Goal: Information Seeking & Learning: Learn about a topic

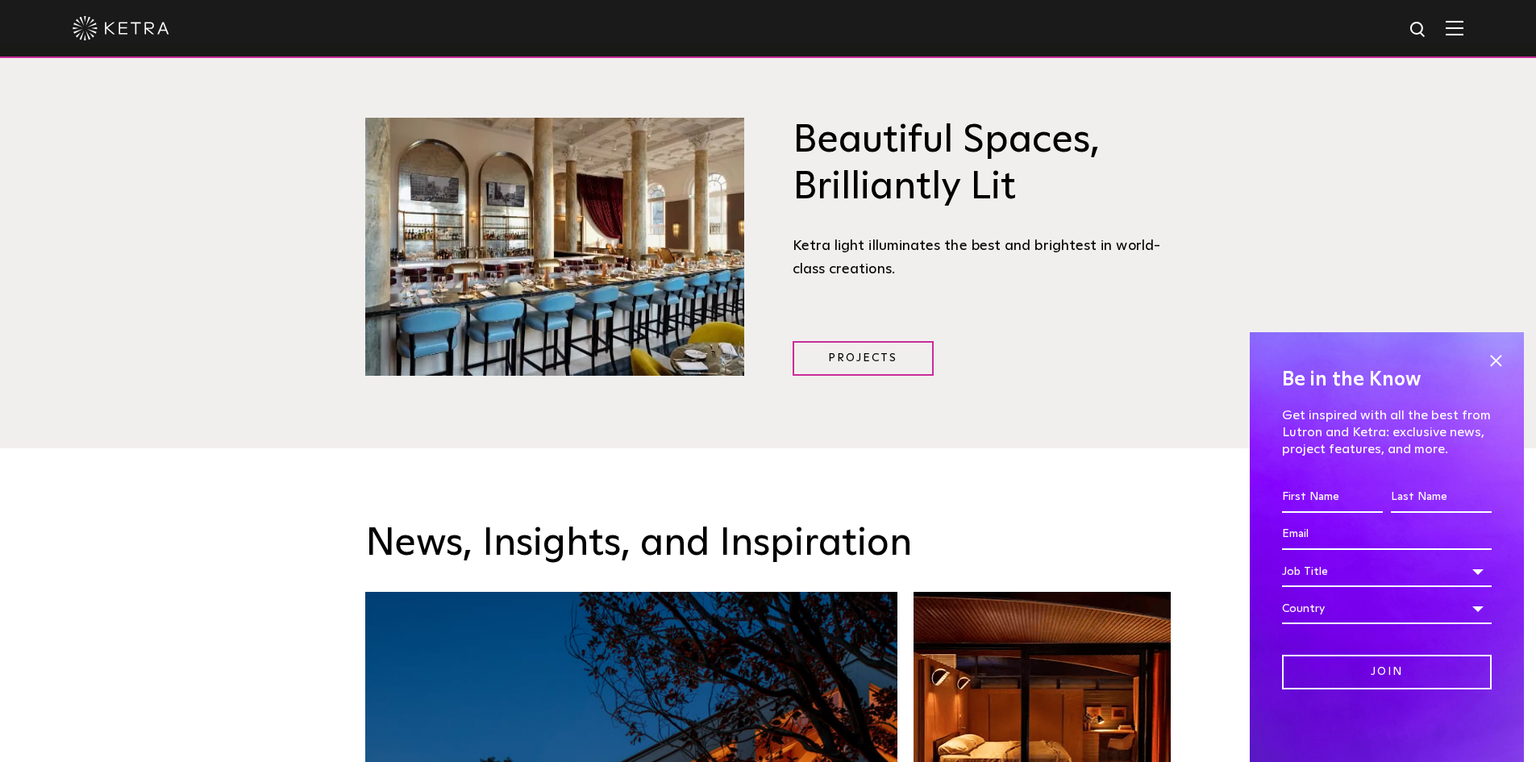
scroll to position [1774, 0]
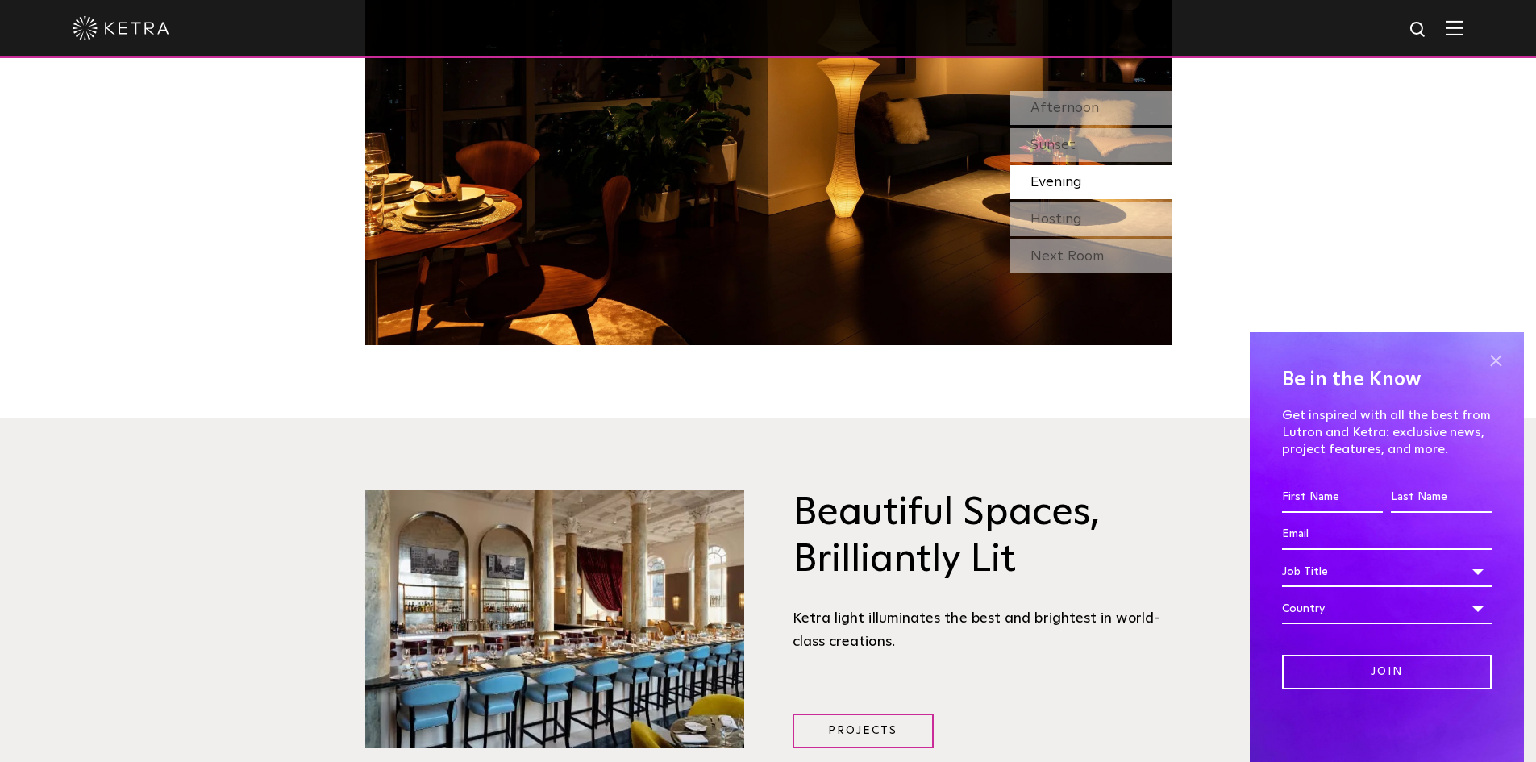
click at [1493, 361] on span at bounding box center [1496, 360] width 24 height 24
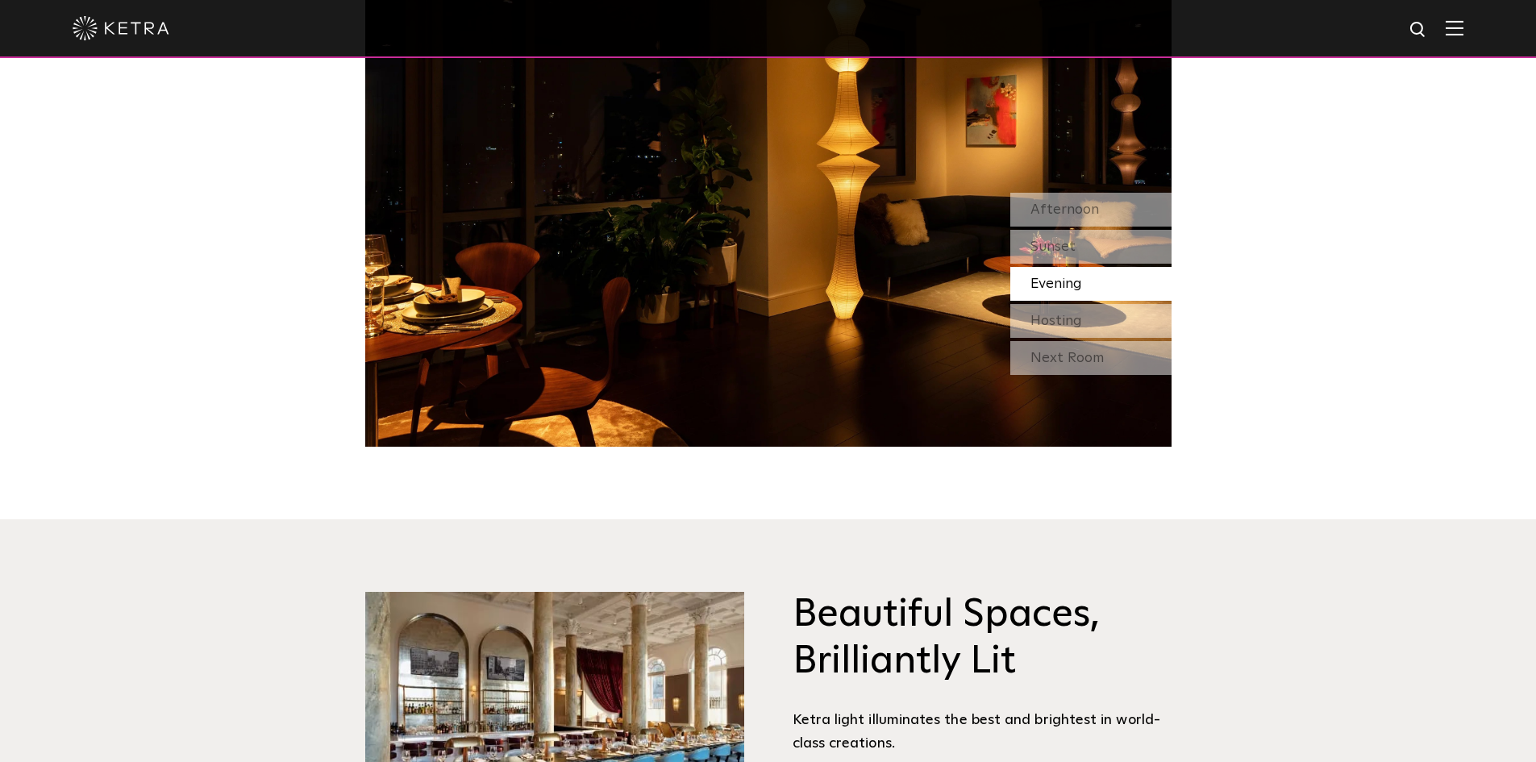
scroll to position [1452, 0]
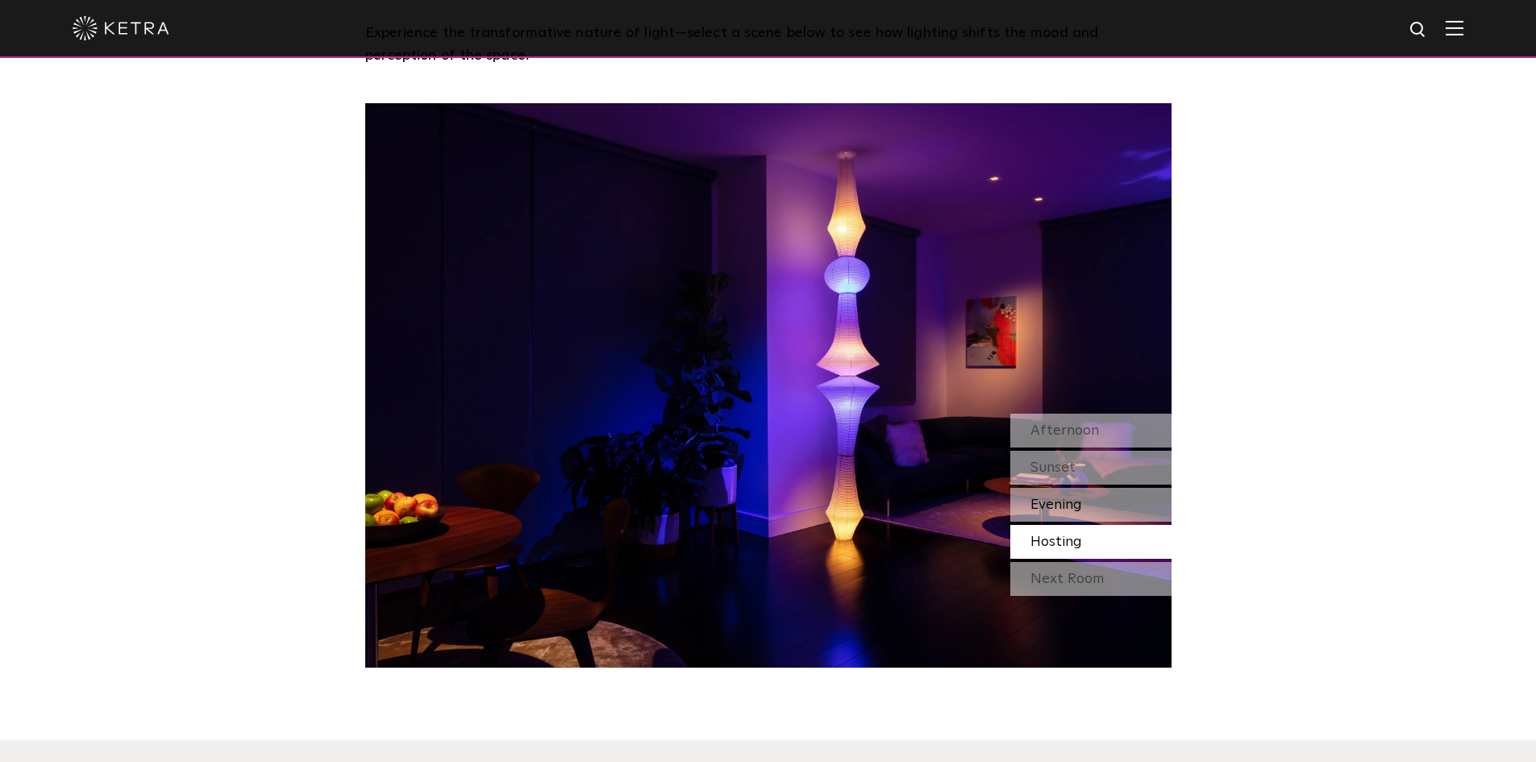
click at [1056, 502] on span "Evening" at bounding box center [1057, 505] width 52 height 15
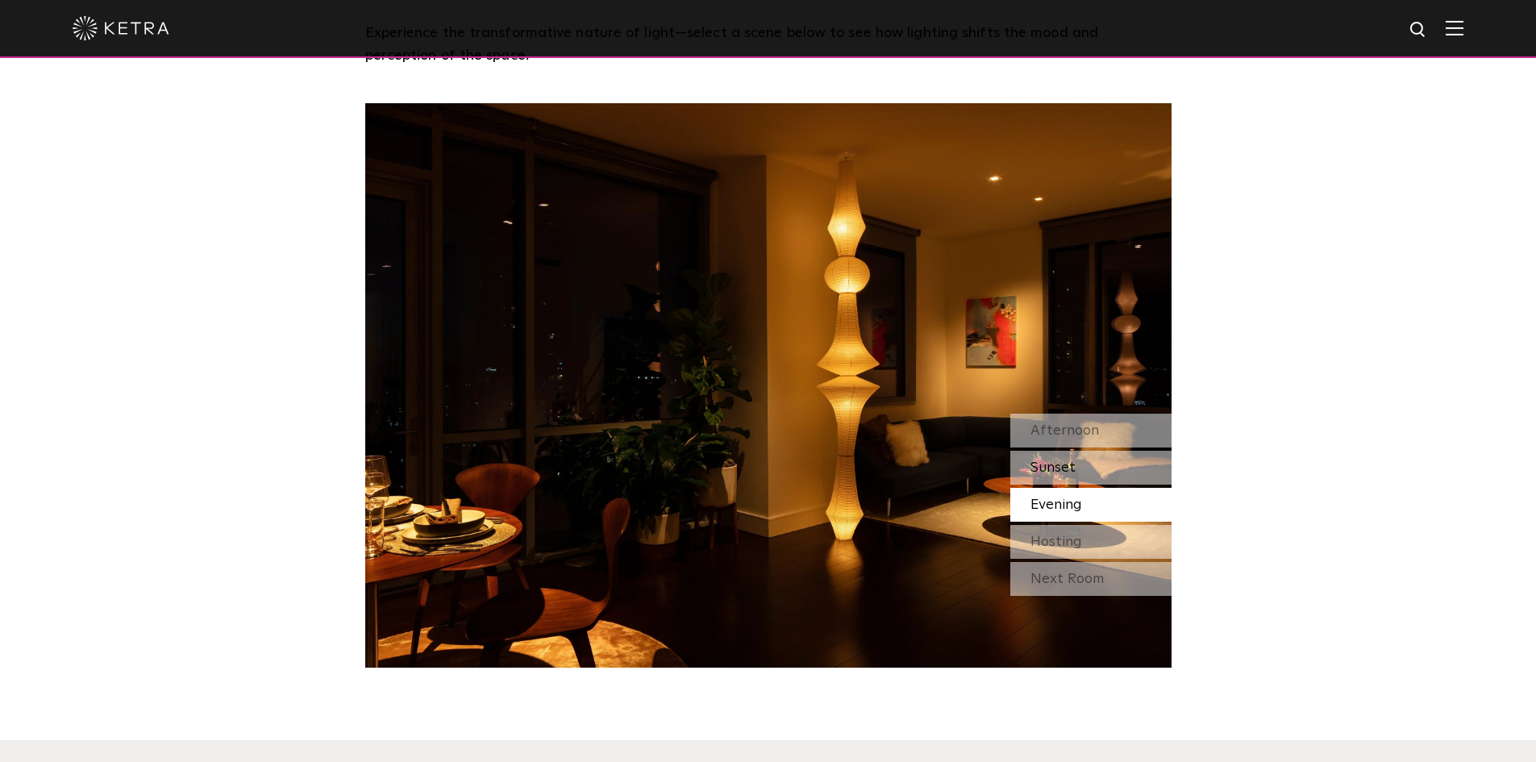
click at [1059, 469] on span "Sunset" at bounding box center [1053, 467] width 45 height 15
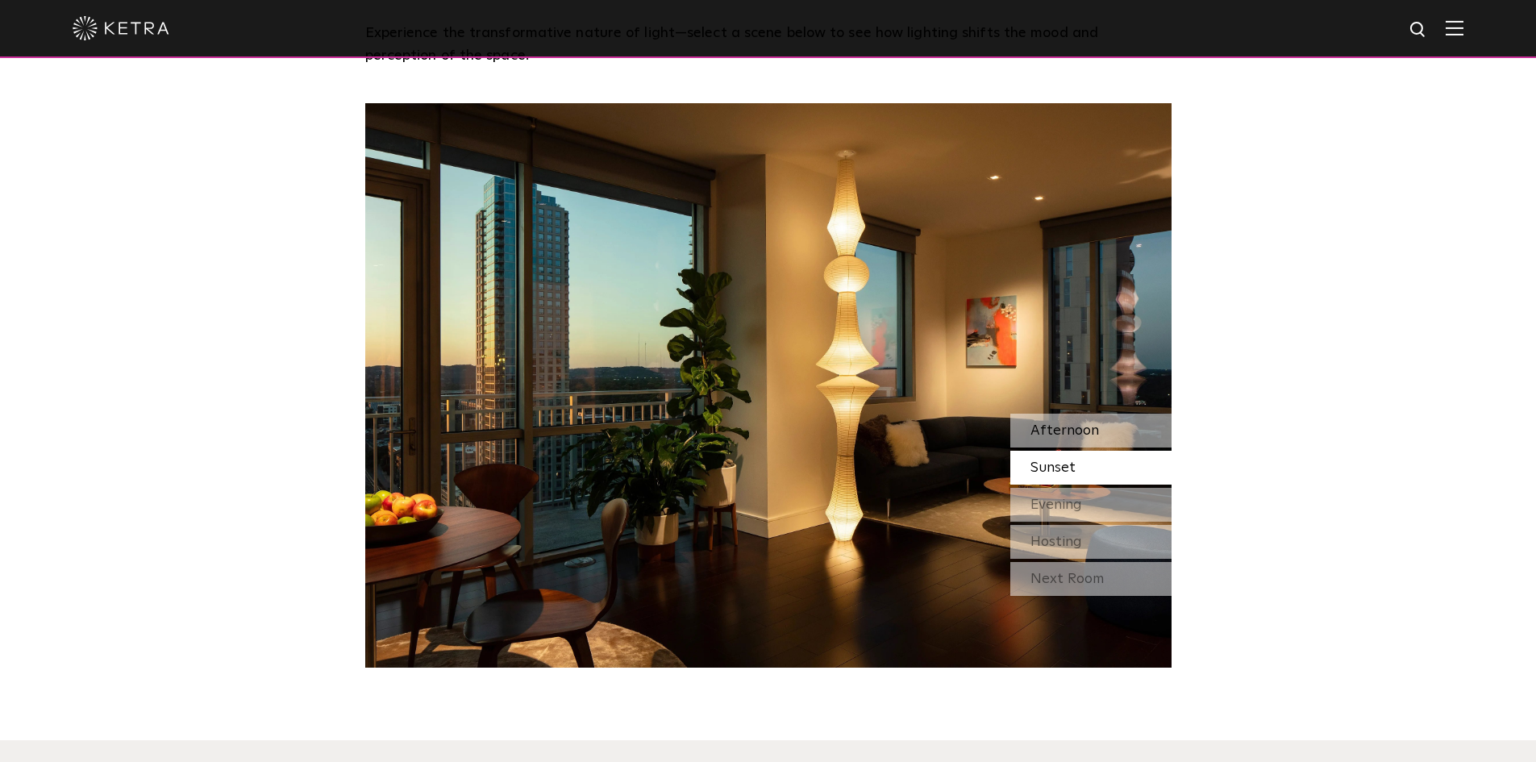
click at [1057, 427] on span "Afternoon" at bounding box center [1065, 430] width 69 height 15
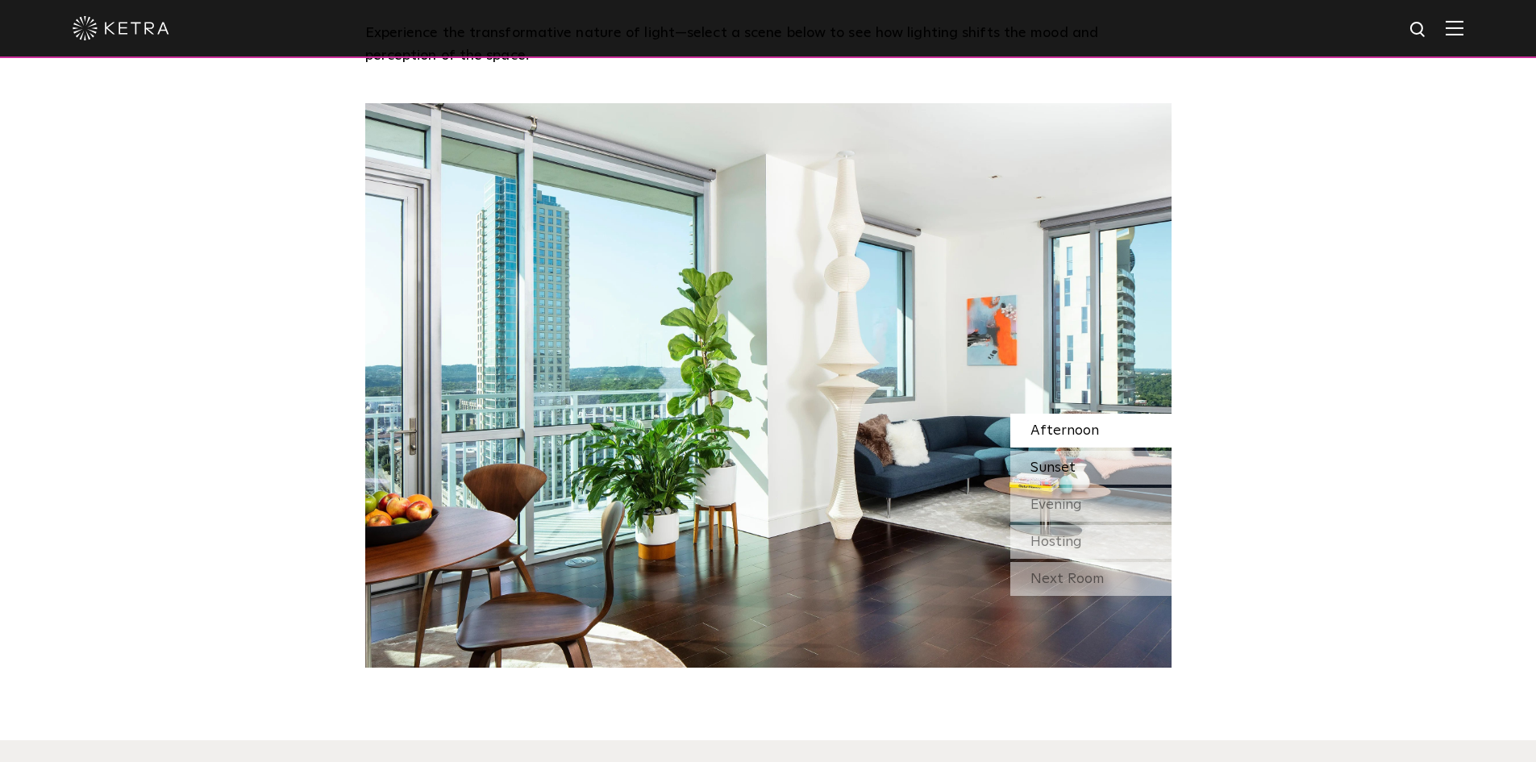
click at [1074, 473] on span "Sunset" at bounding box center [1053, 467] width 45 height 15
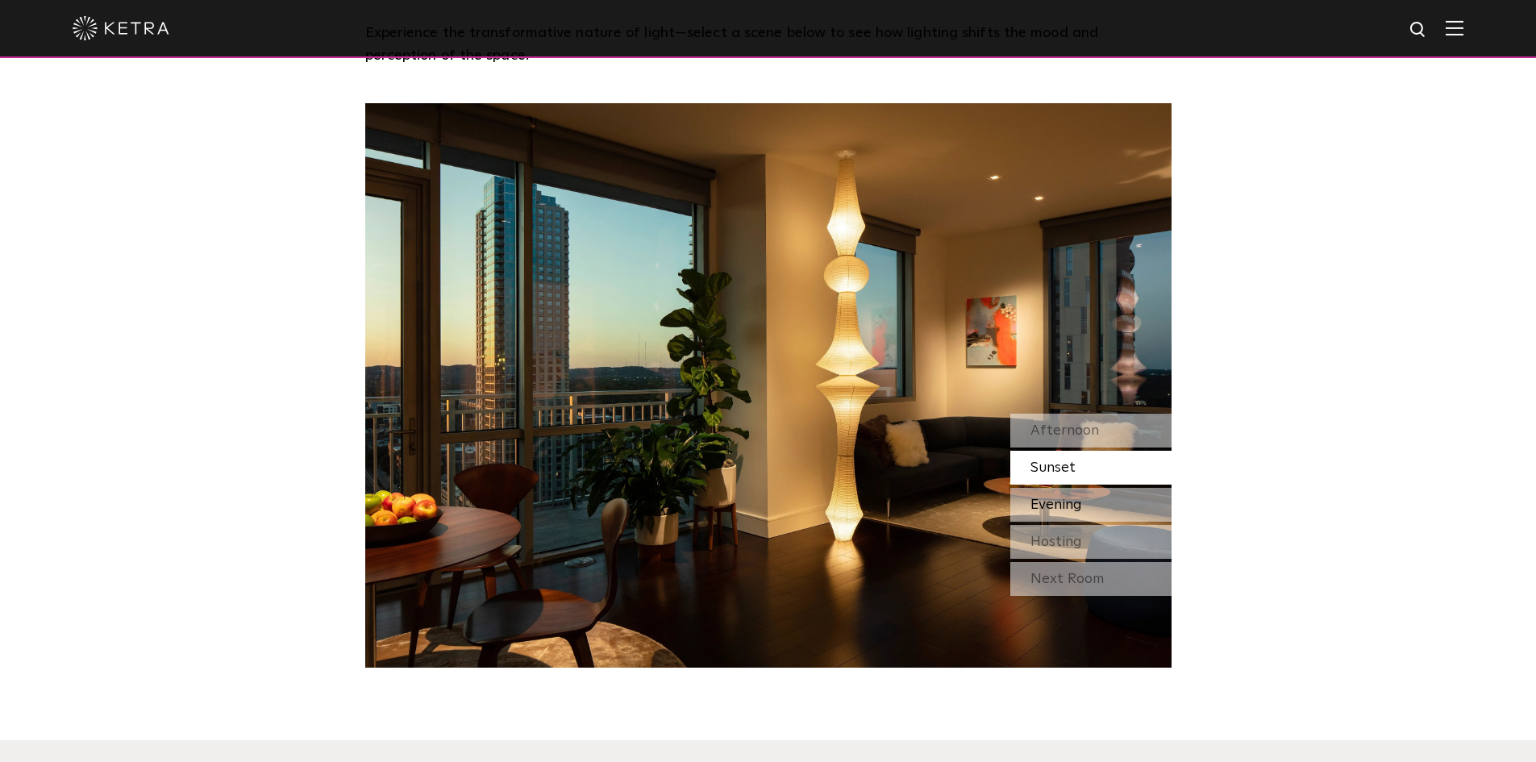
click at [1073, 499] on span "Evening" at bounding box center [1057, 505] width 52 height 15
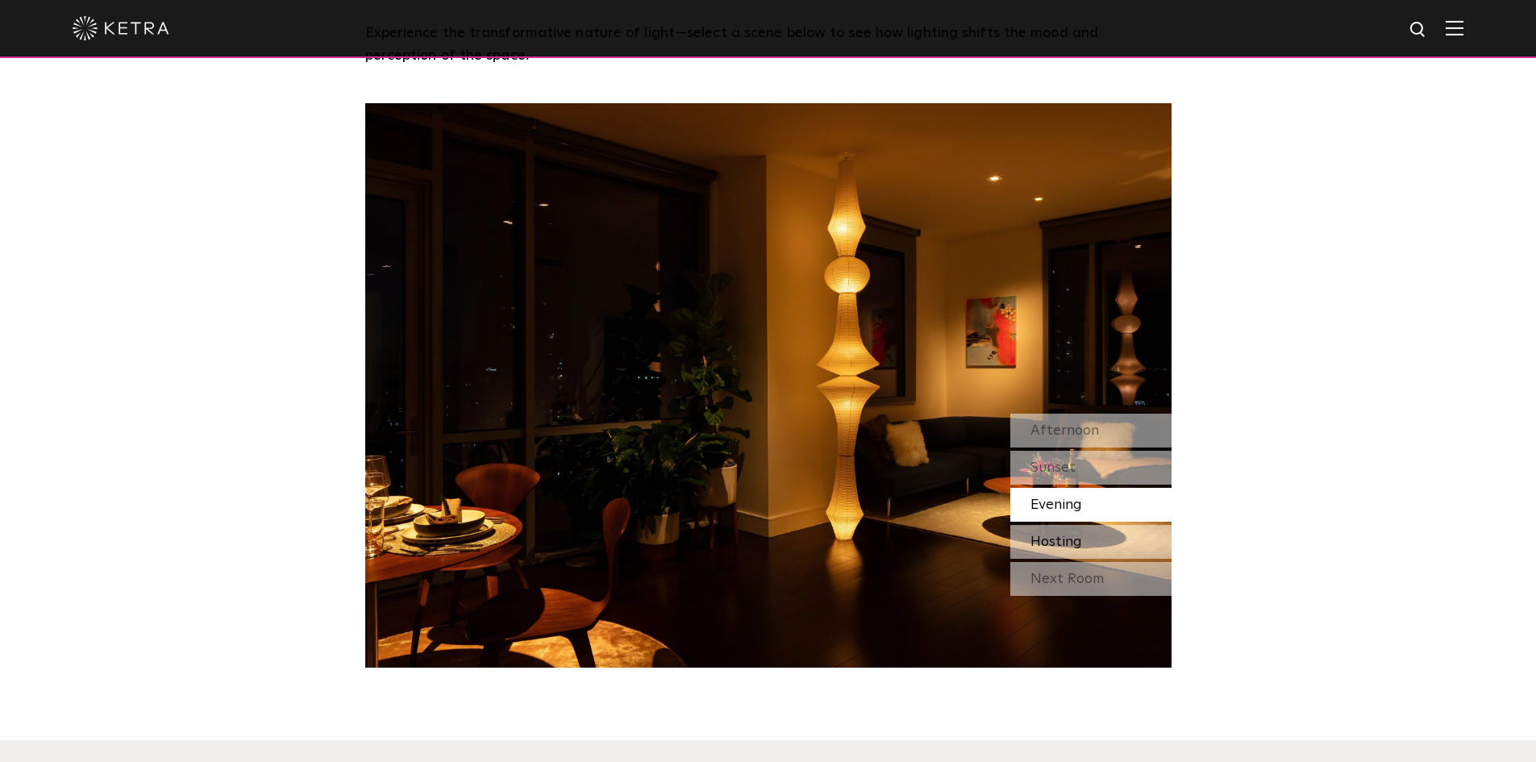
click at [1076, 545] on span "Hosting" at bounding box center [1057, 542] width 52 height 15
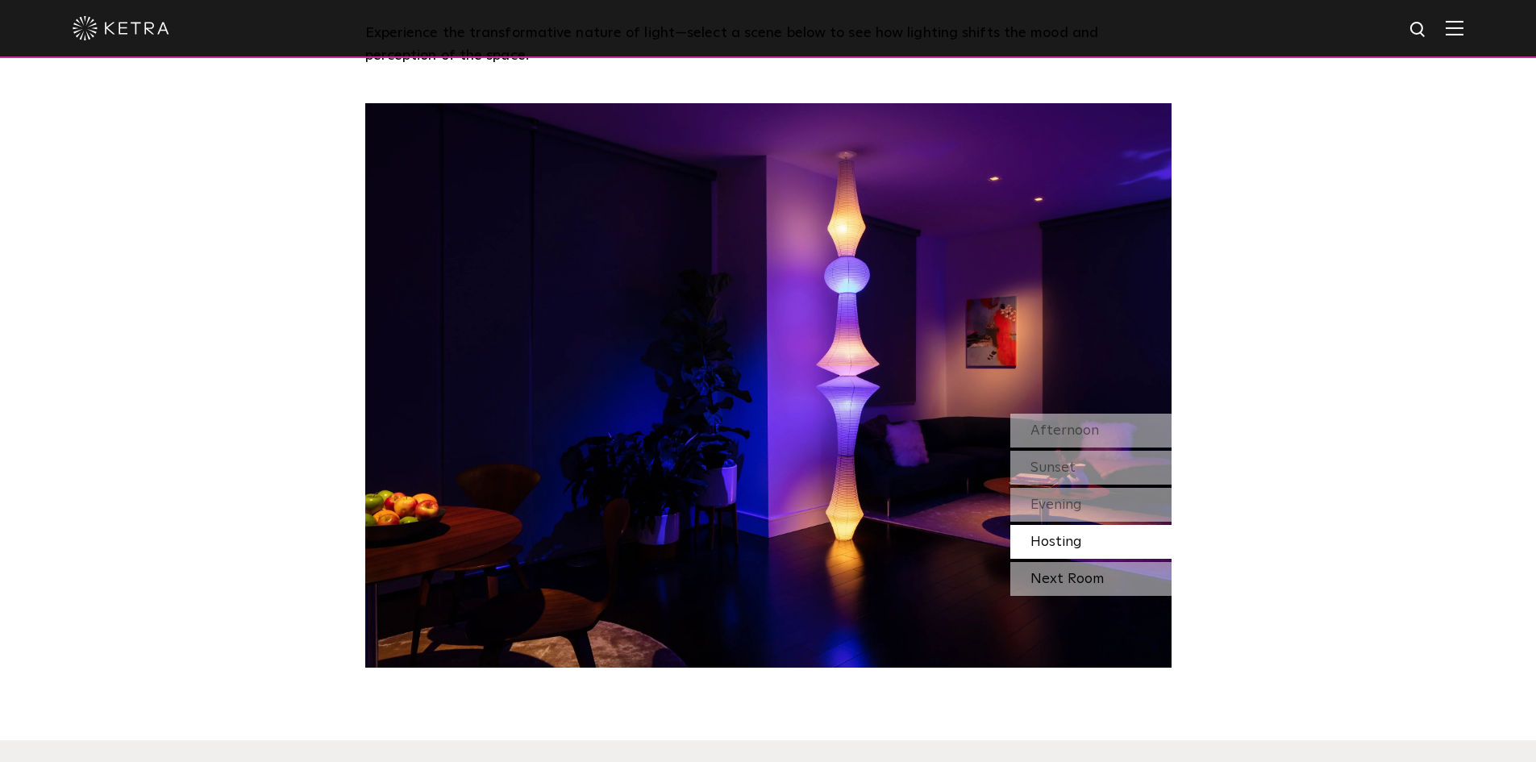
click at [1055, 581] on div "Next Room" at bounding box center [1090, 579] width 161 height 34
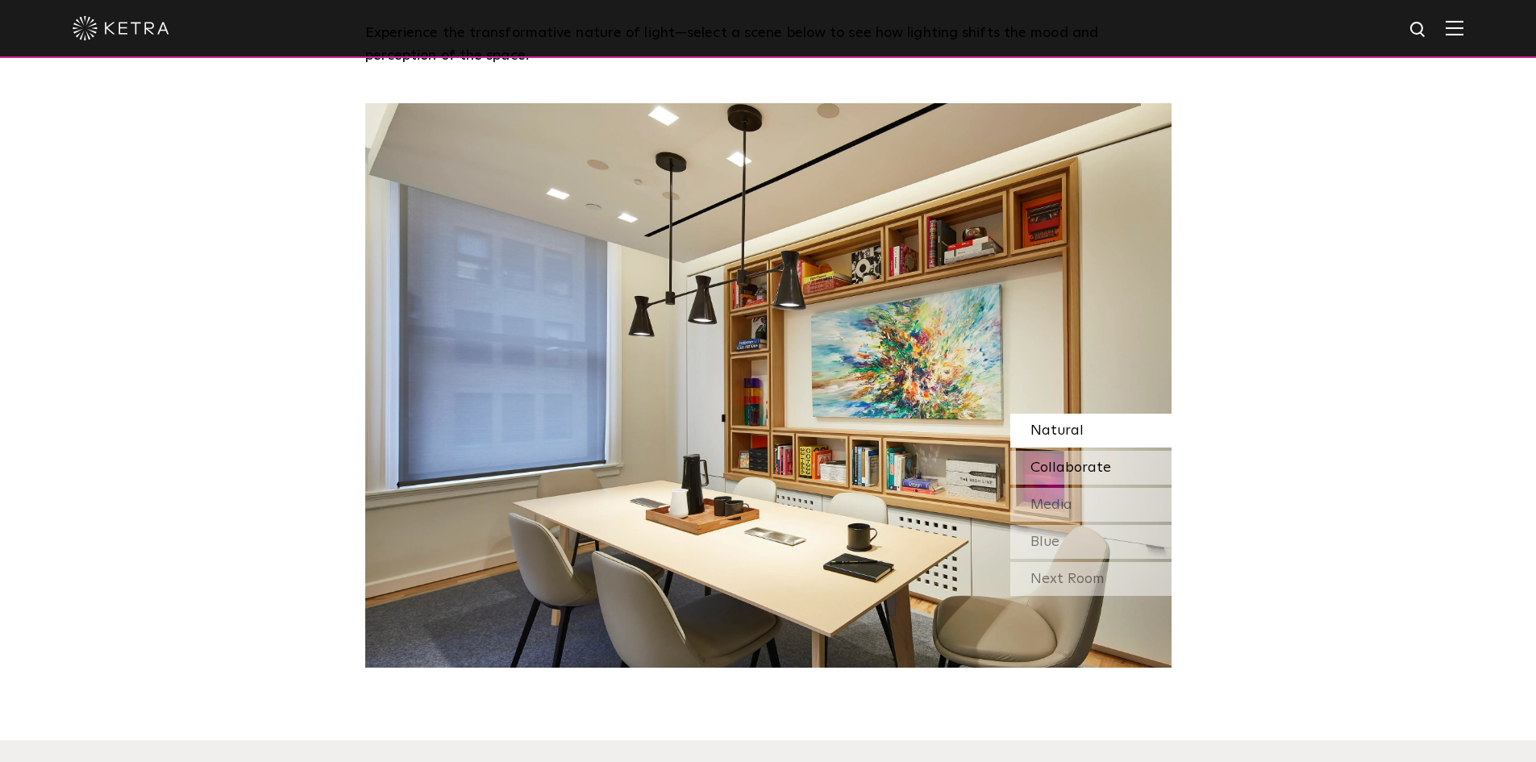
click at [1072, 470] on span "Collaborate" at bounding box center [1071, 467] width 81 height 15
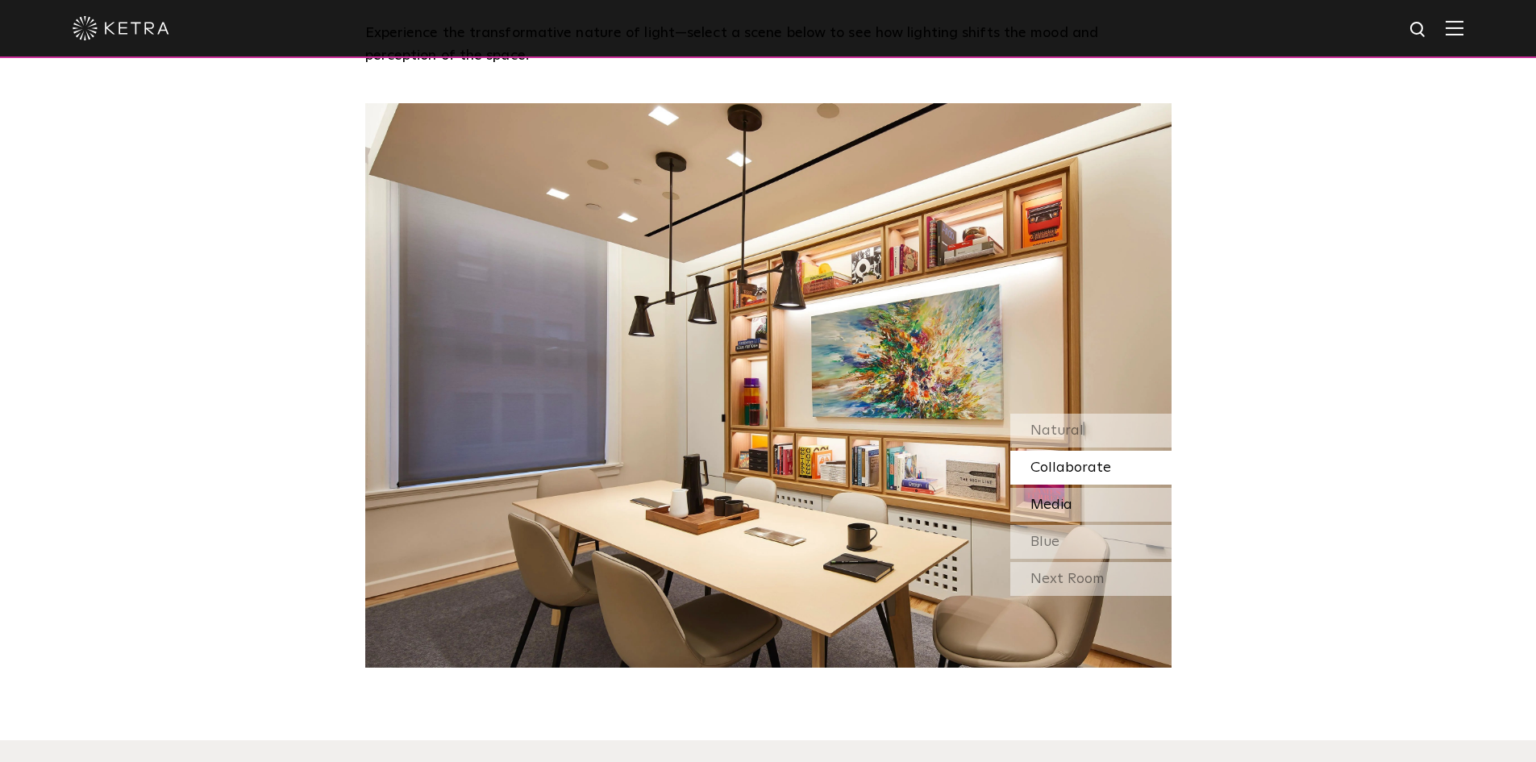
click at [1067, 503] on span "Media" at bounding box center [1052, 505] width 42 height 15
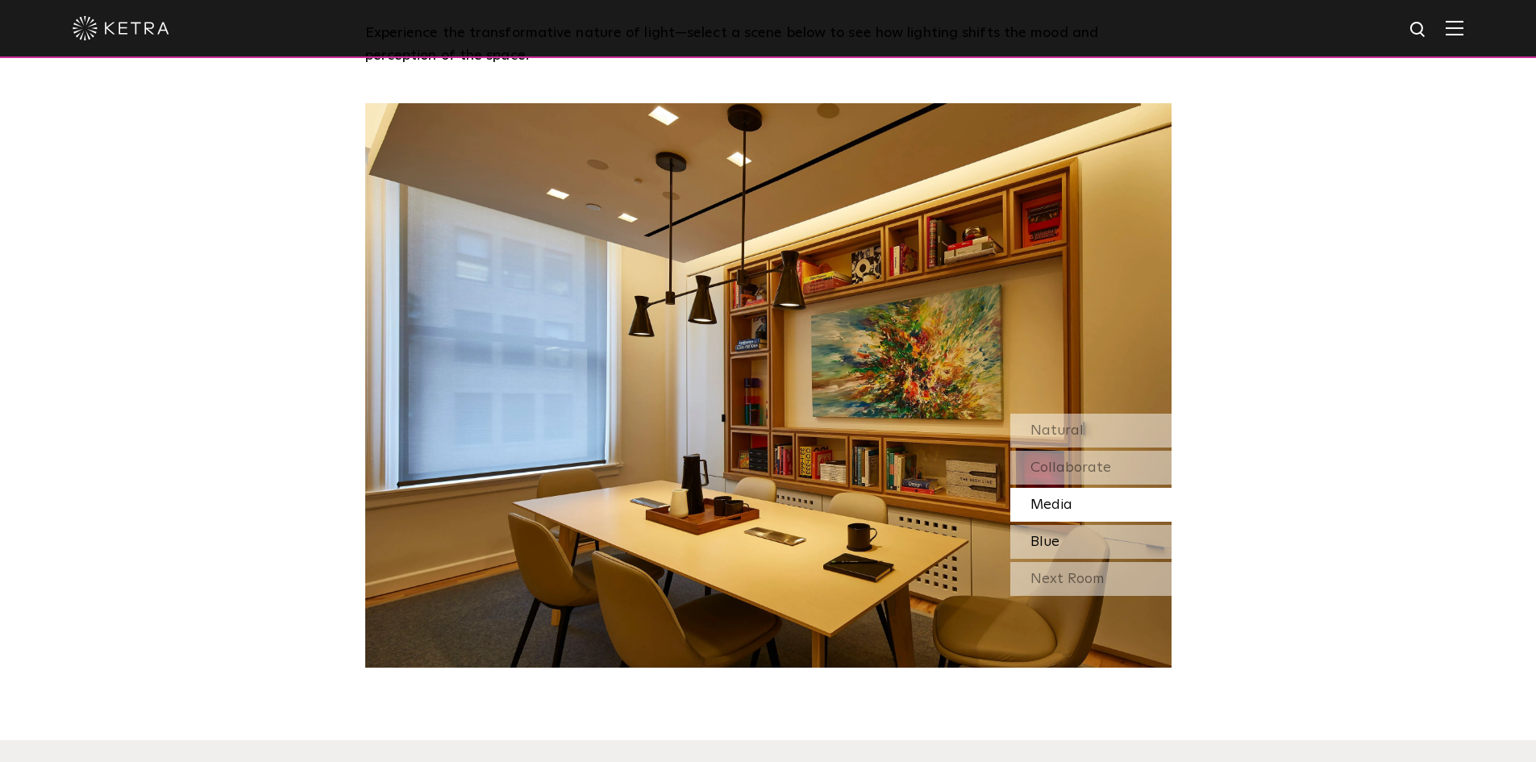
click at [1056, 544] on span "Blue" at bounding box center [1045, 542] width 29 height 15
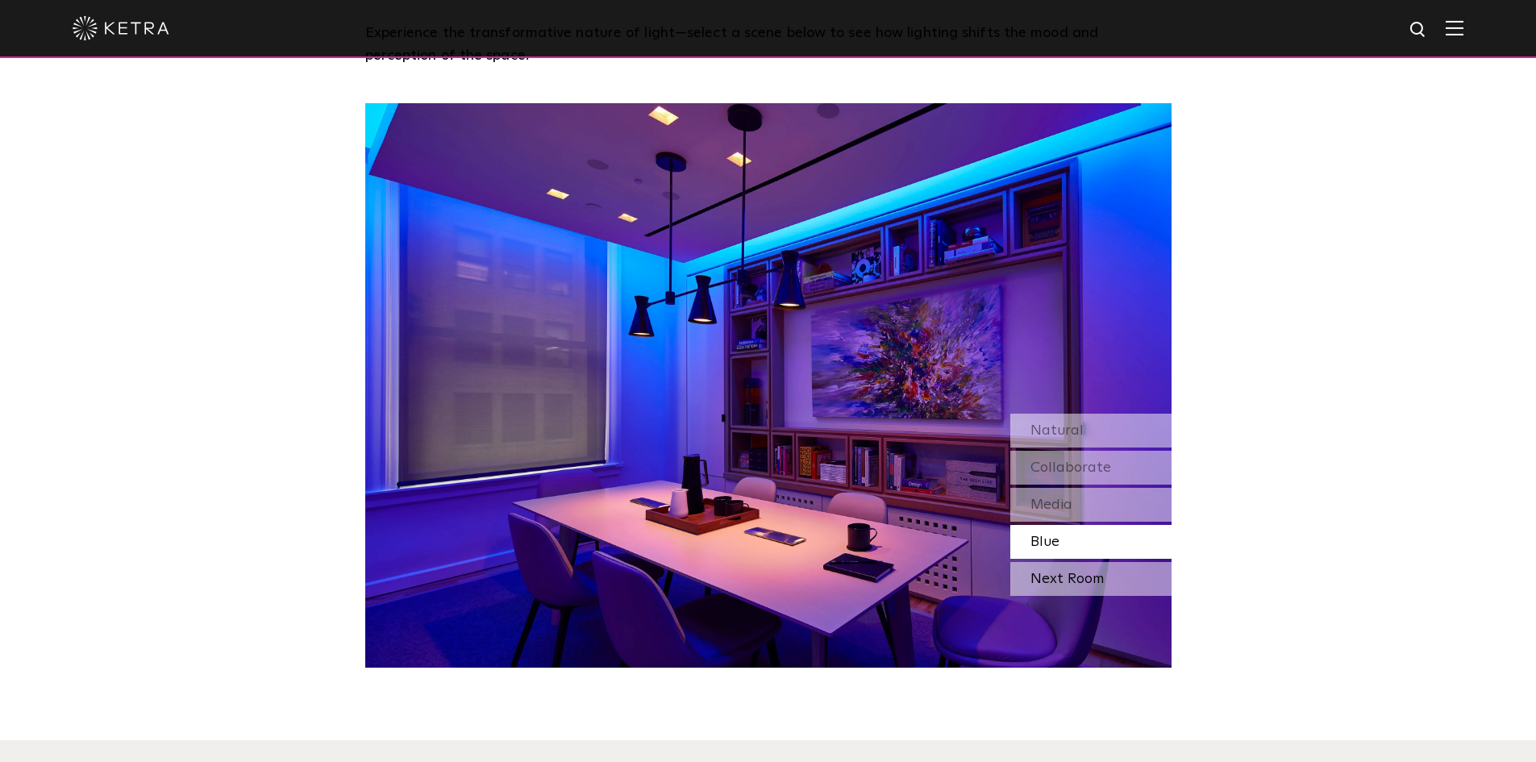
click at [1064, 580] on div "Next Room" at bounding box center [1090, 579] width 161 height 34
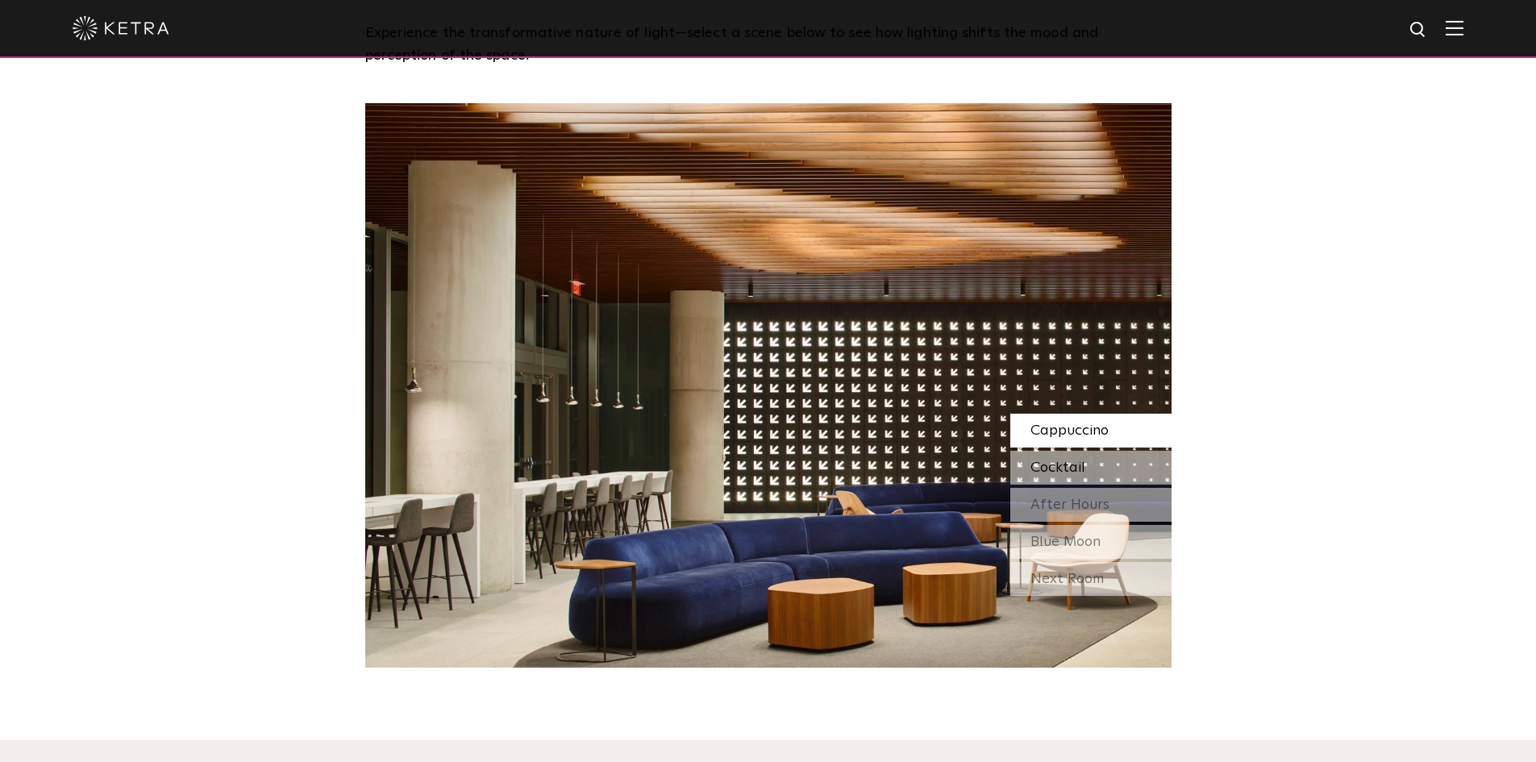
click at [1076, 470] on span "Cocktail" at bounding box center [1058, 467] width 55 height 15
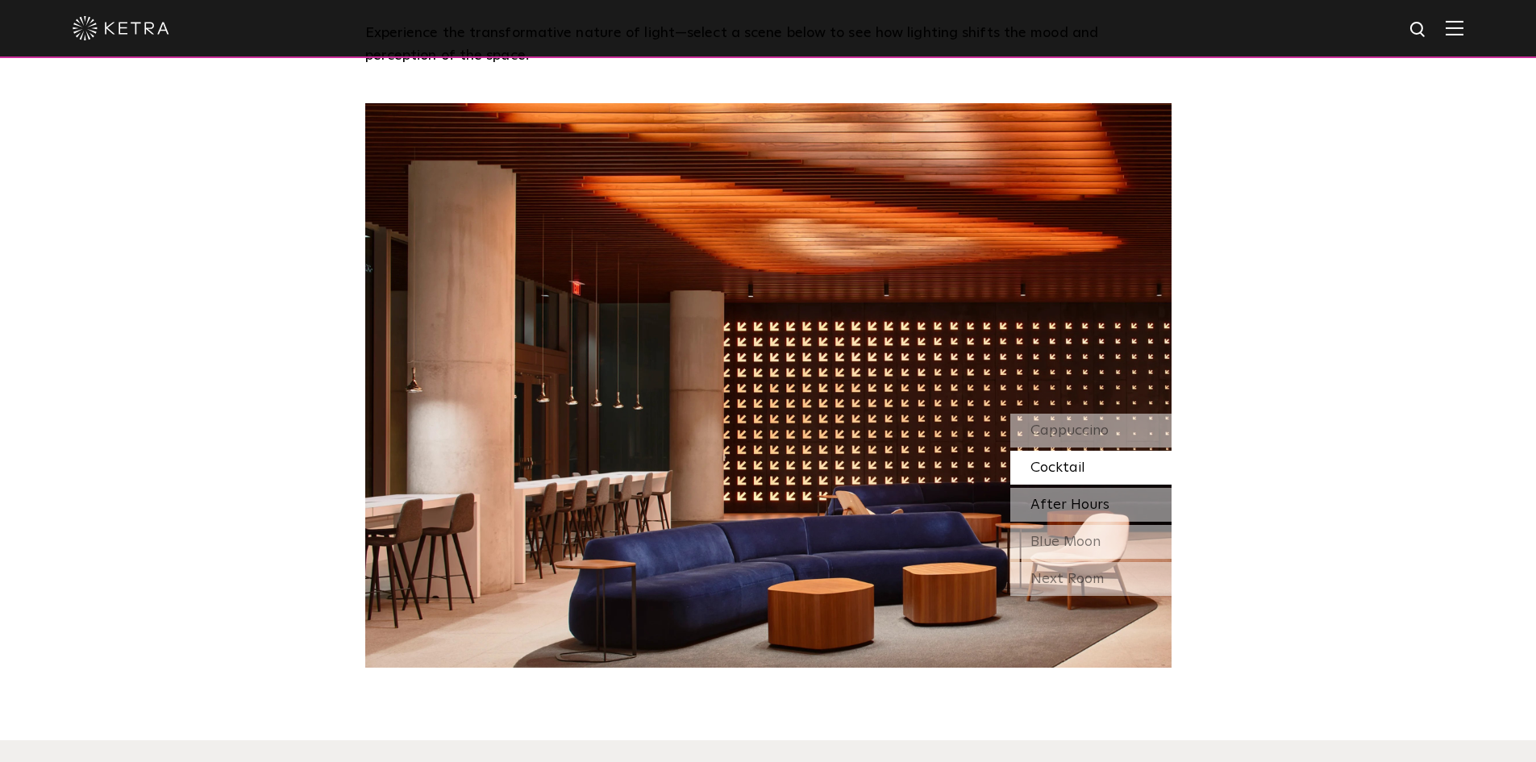
click at [1075, 508] on span "After Hours" at bounding box center [1070, 505] width 79 height 15
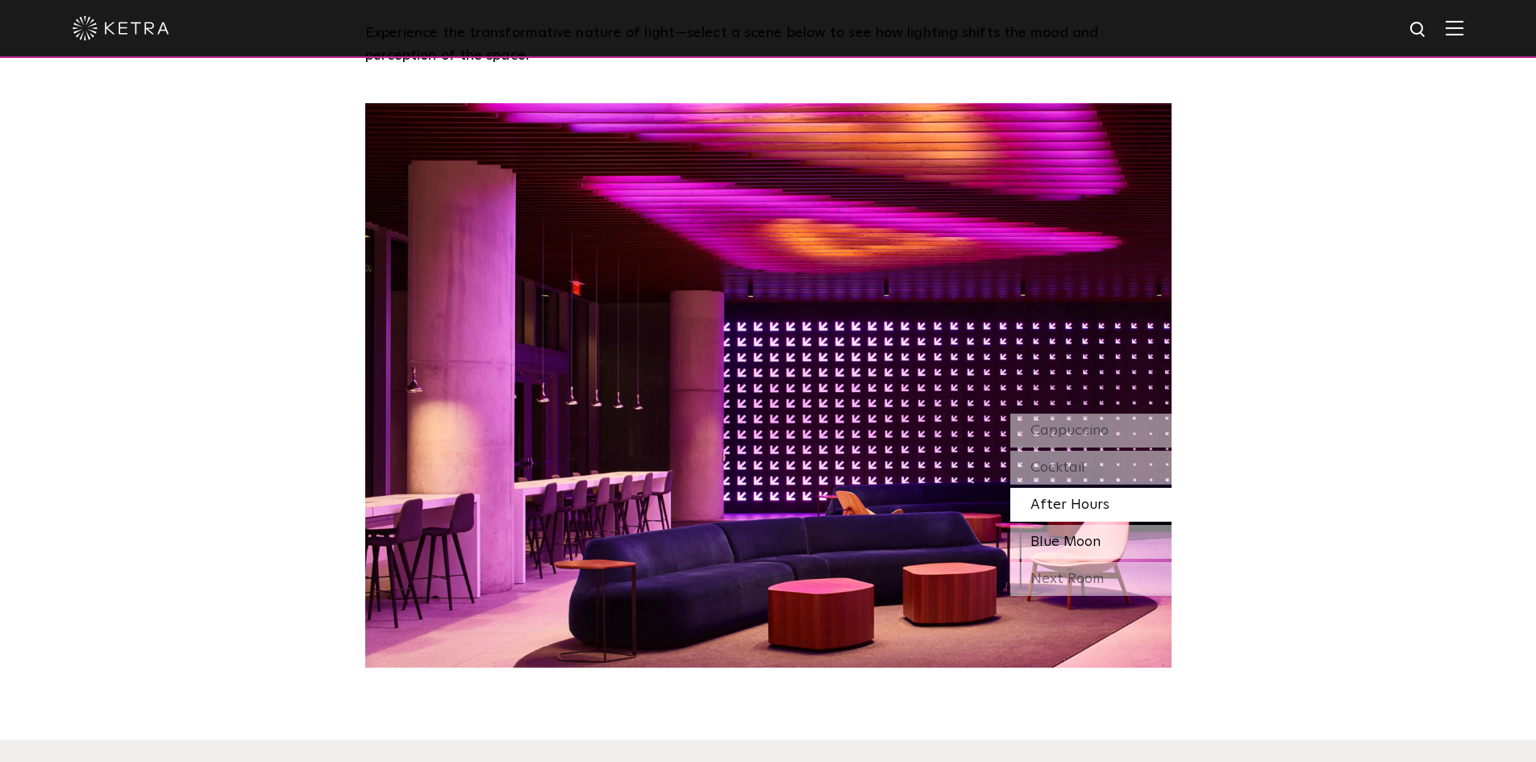
click at [1076, 543] on span "Blue Moon" at bounding box center [1066, 542] width 70 height 15
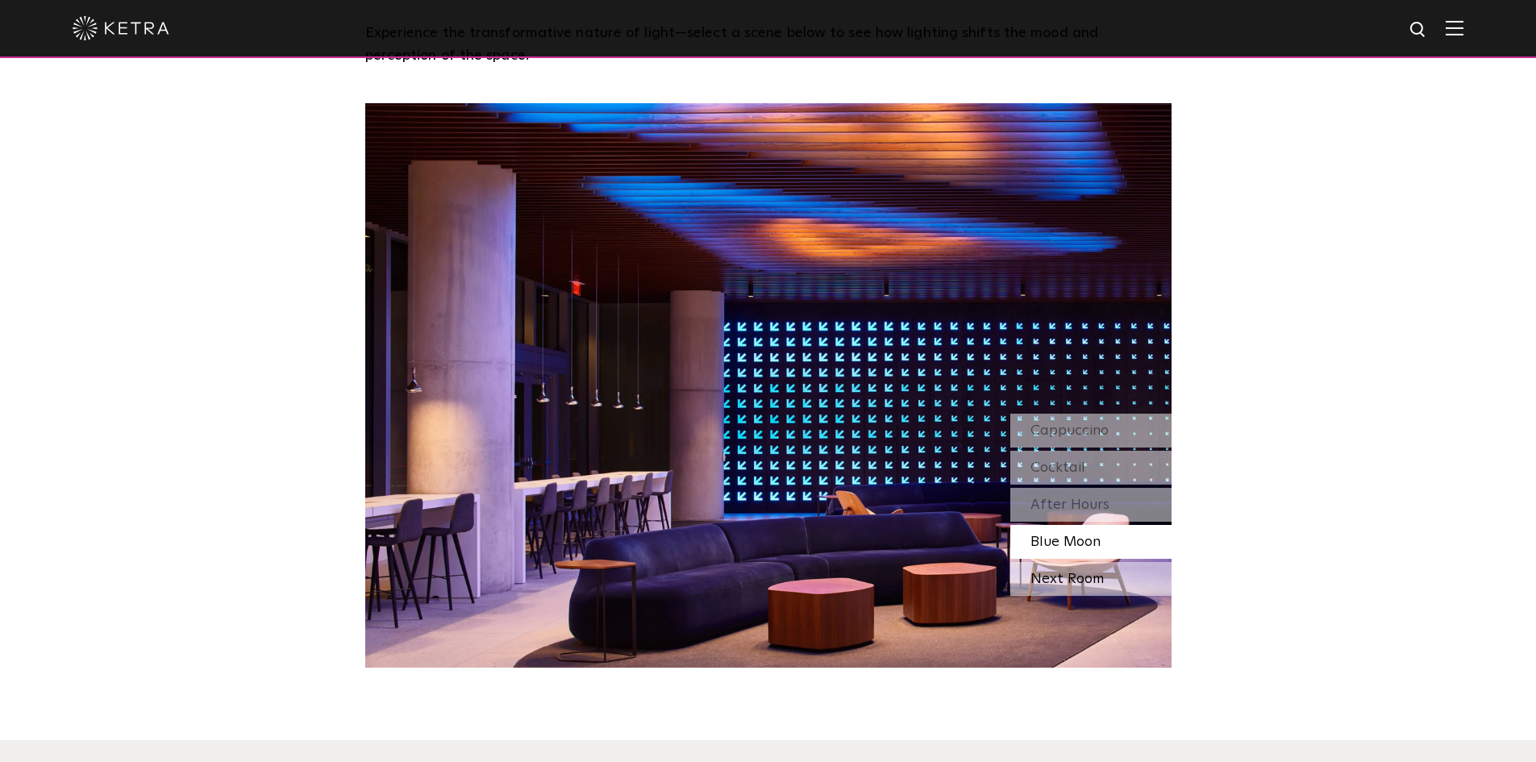
click at [1085, 586] on div "Next Room" at bounding box center [1090, 579] width 161 height 34
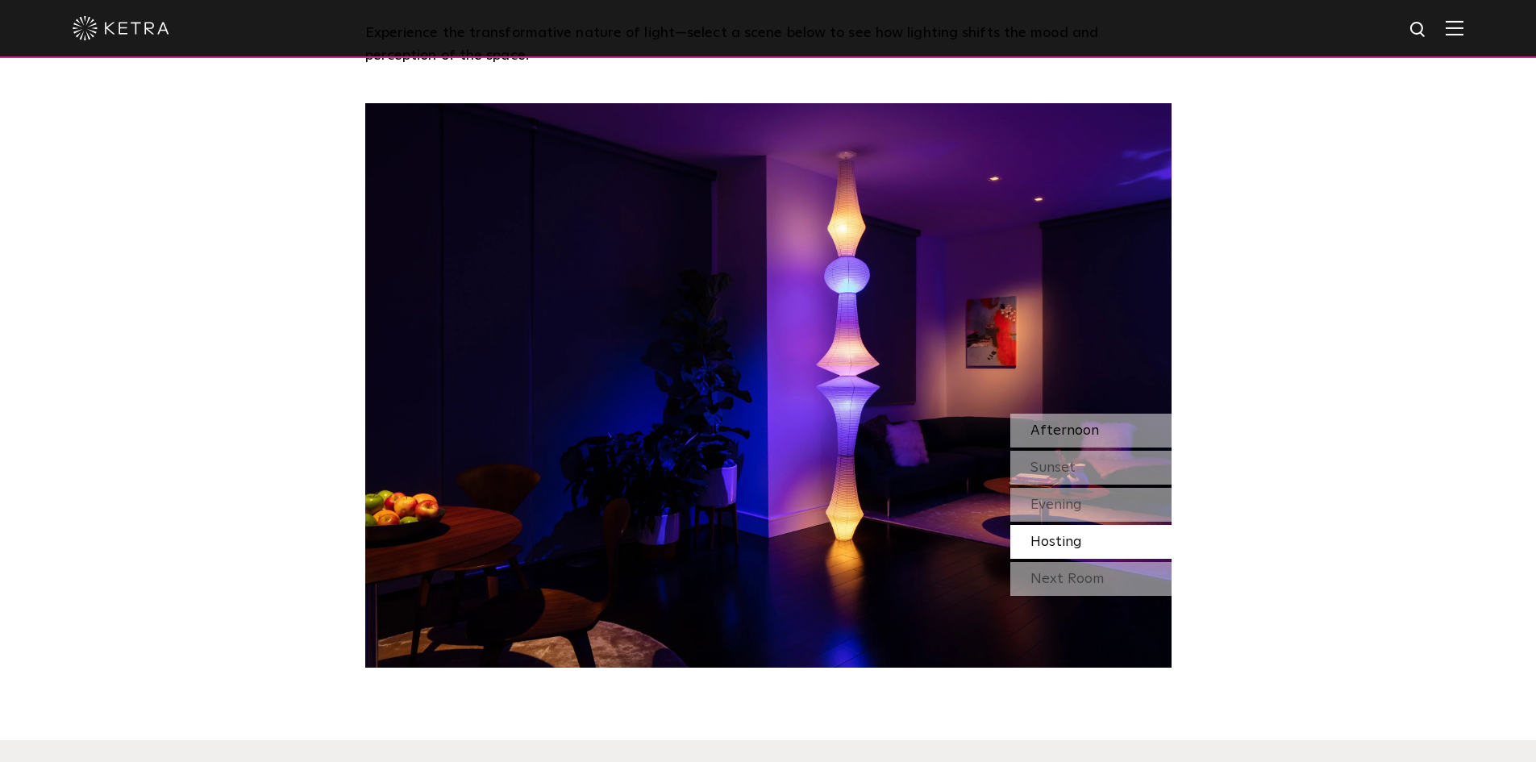
click at [1077, 426] on span "Afternoon" at bounding box center [1065, 430] width 69 height 15
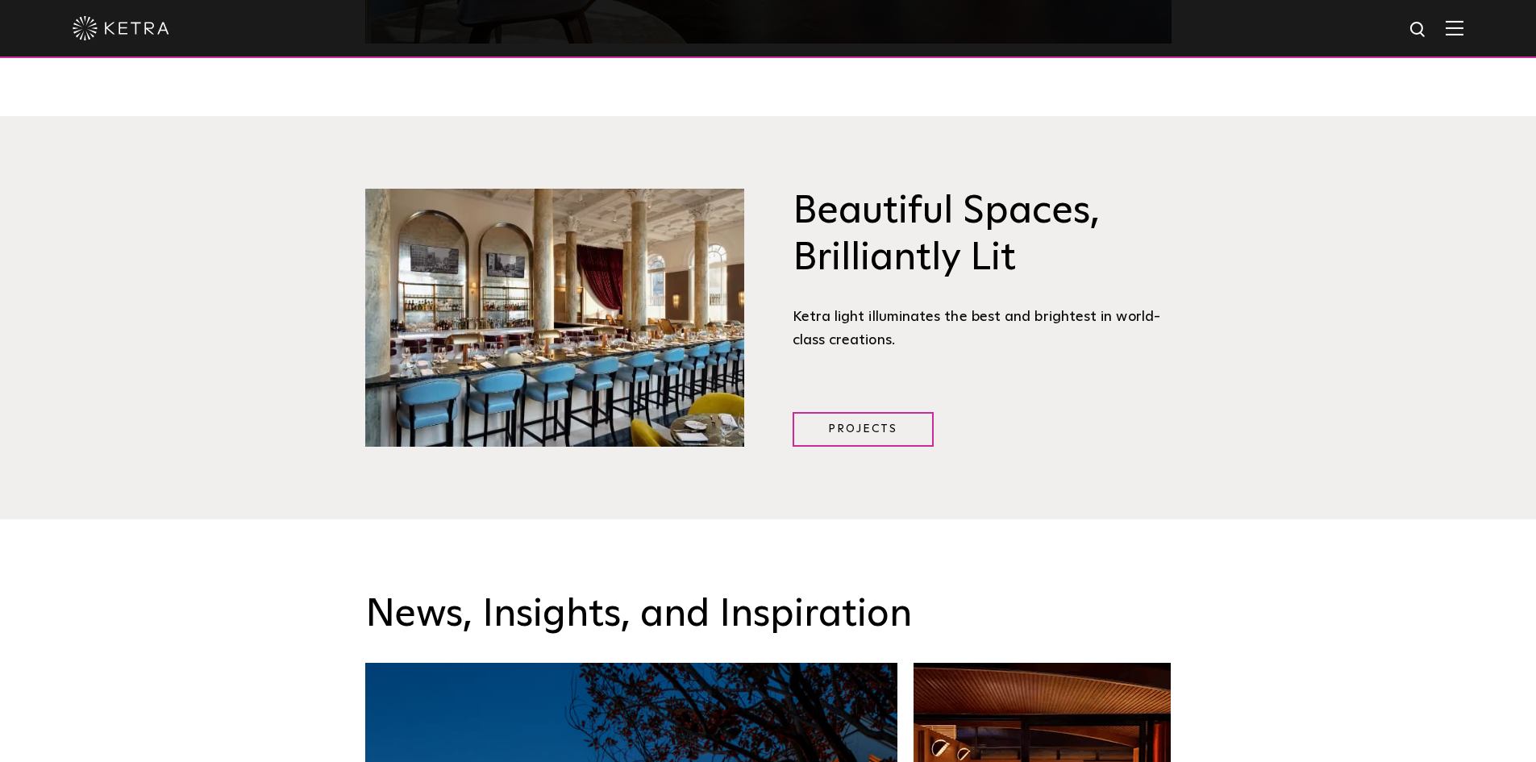
scroll to position [2097, 0]
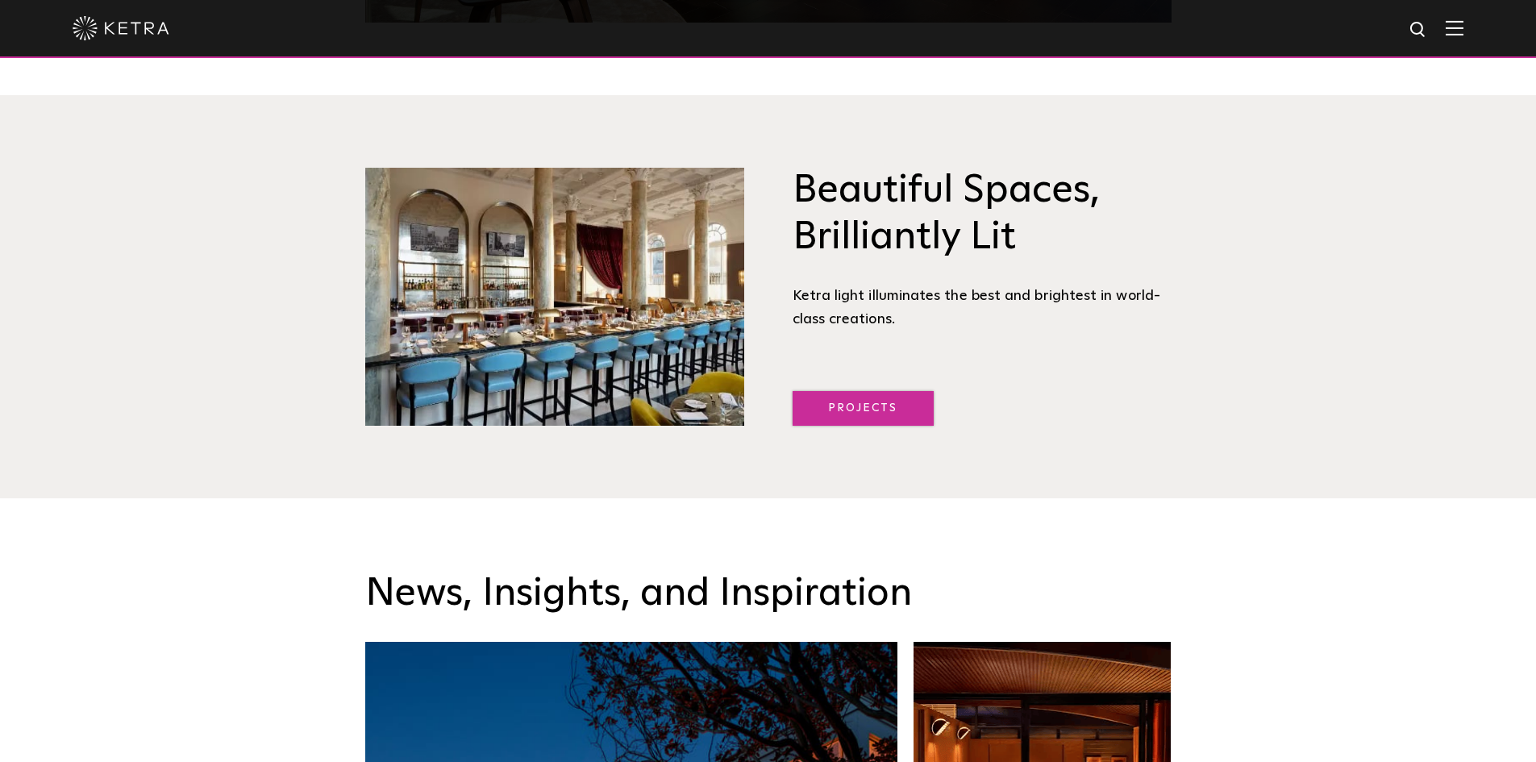
click at [849, 398] on link "Projects" at bounding box center [863, 408] width 141 height 35
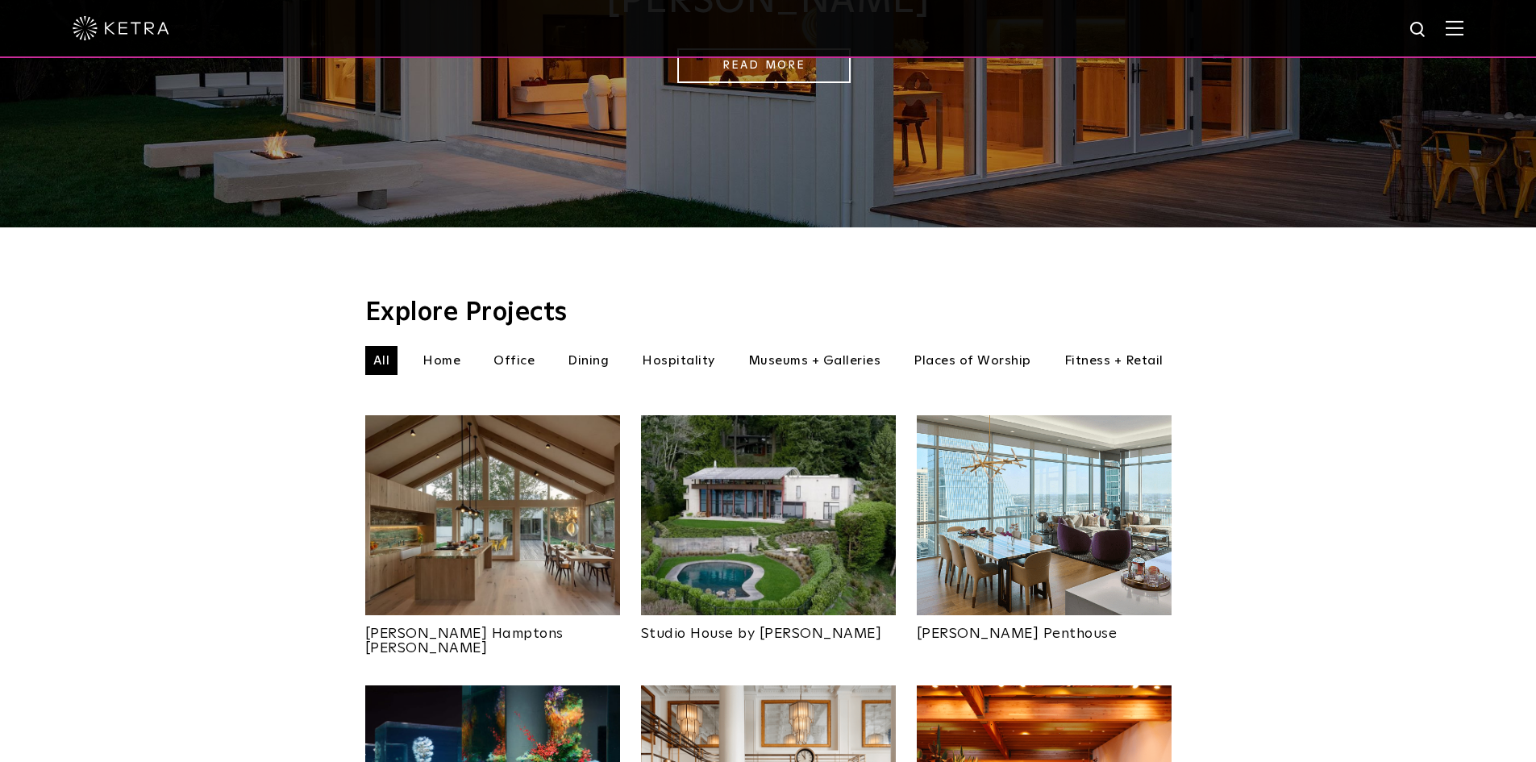
scroll to position [323, 0]
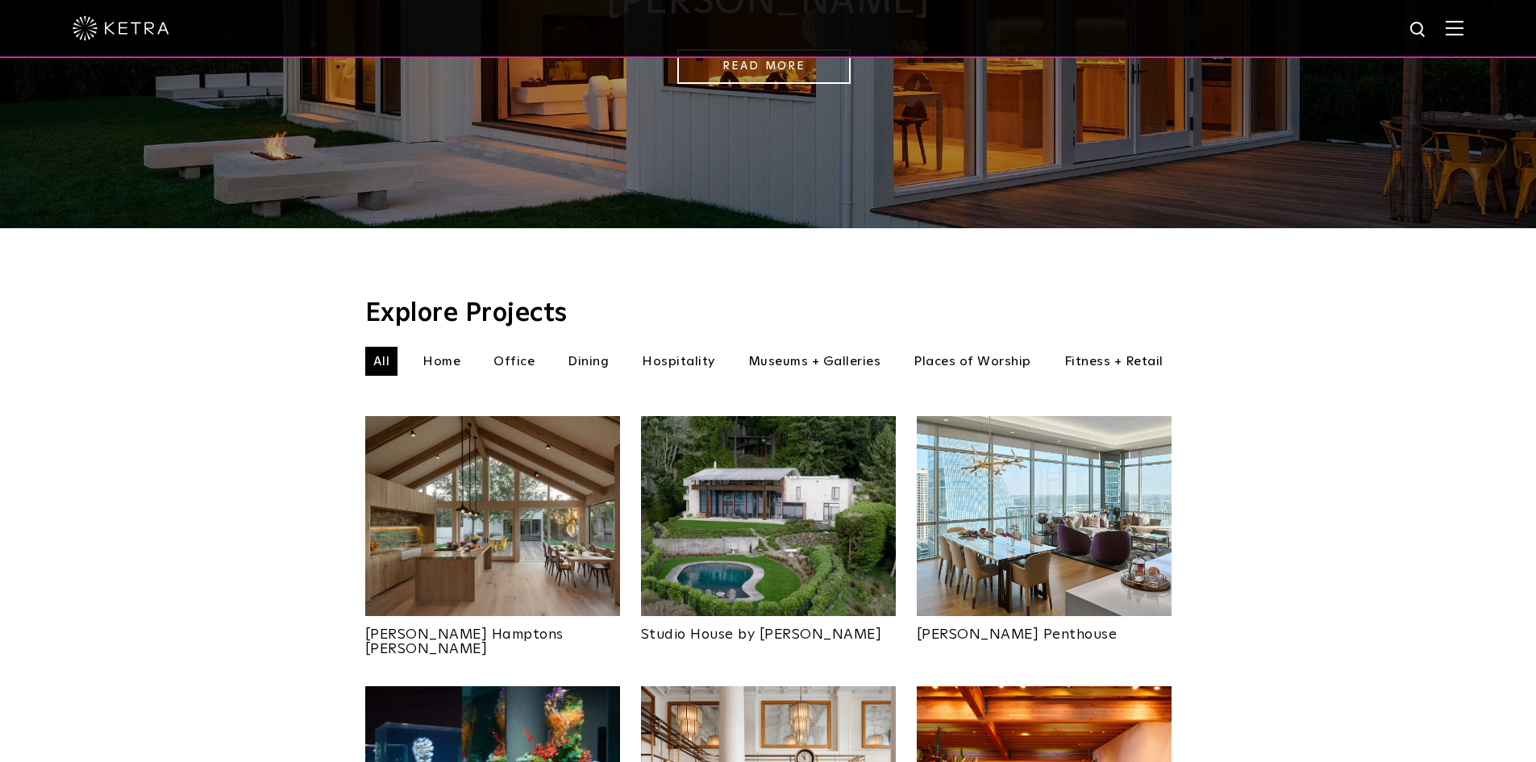
click at [826, 350] on li "Museums + Galleries" at bounding box center [814, 361] width 149 height 29
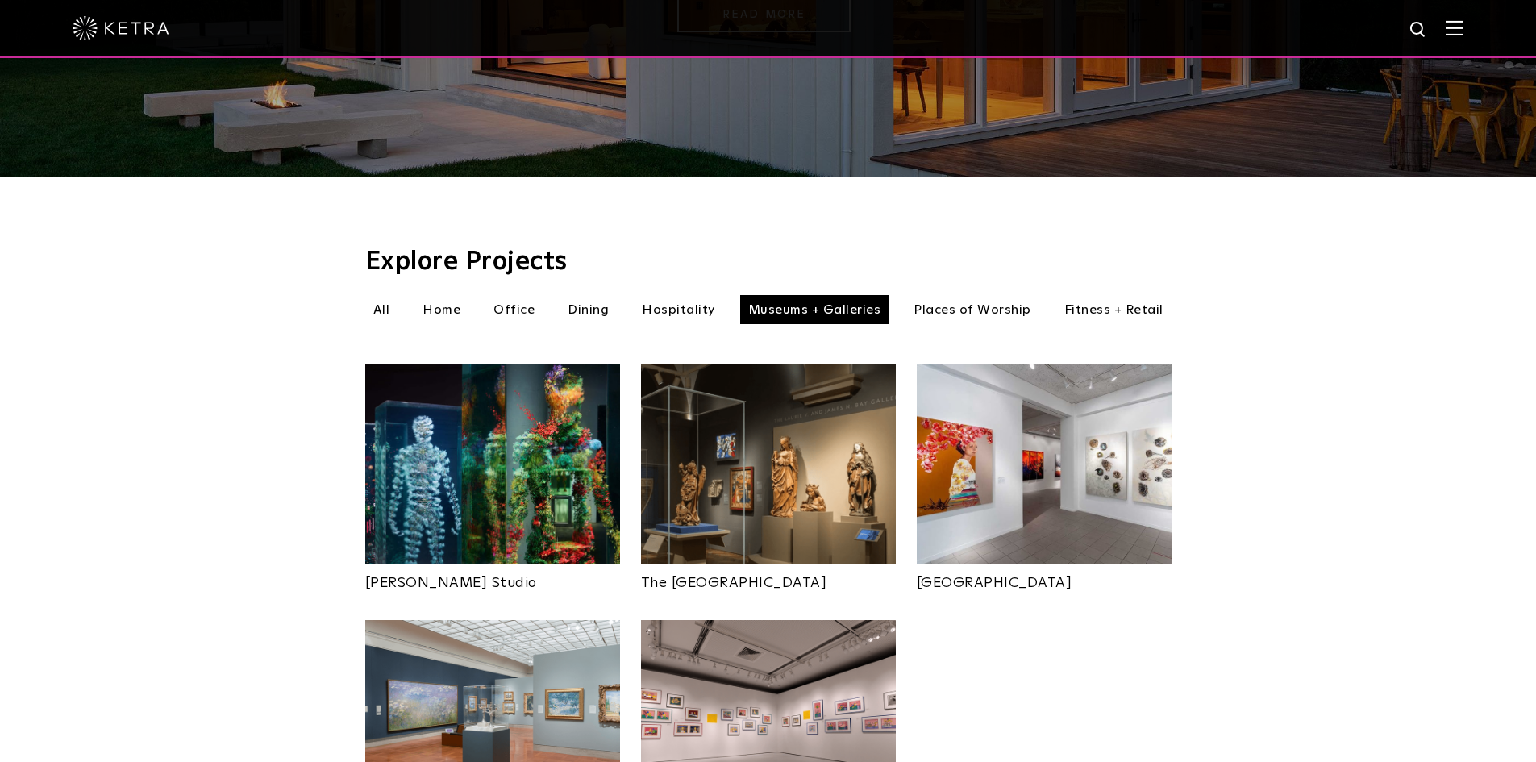
scroll to position [403, 0]
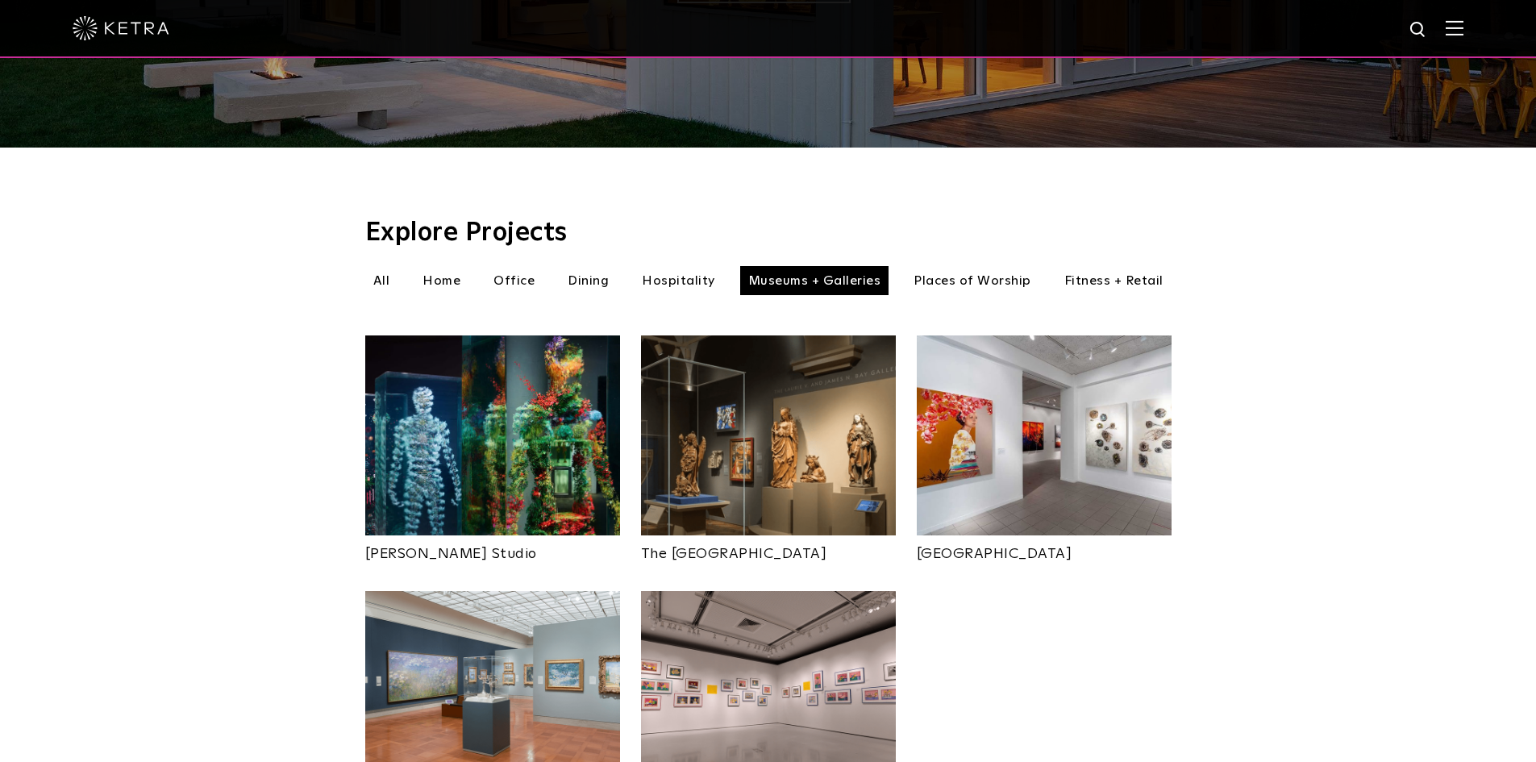
click at [1046, 389] on img at bounding box center [1044, 435] width 255 height 200
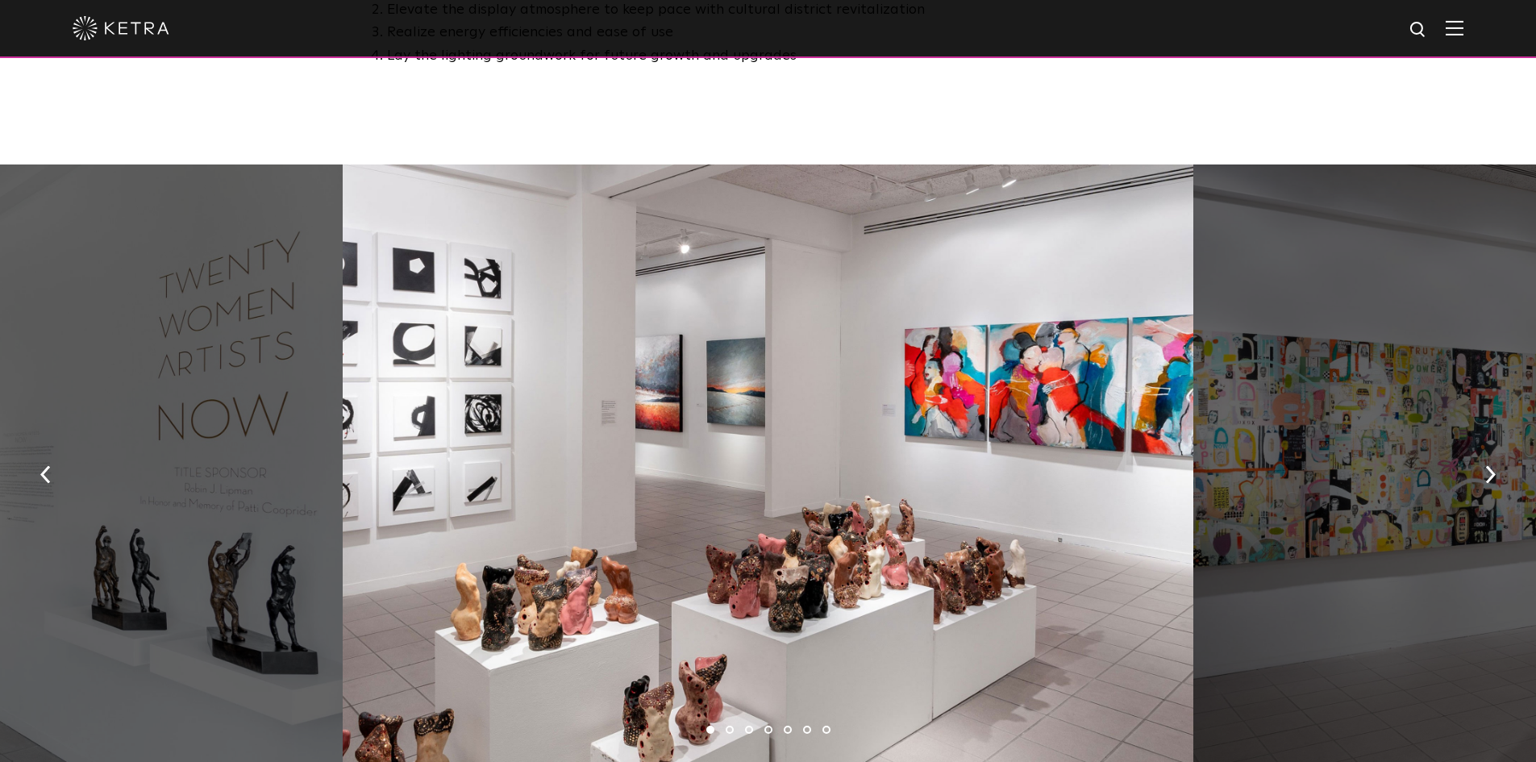
scroll to position [1210, 0]
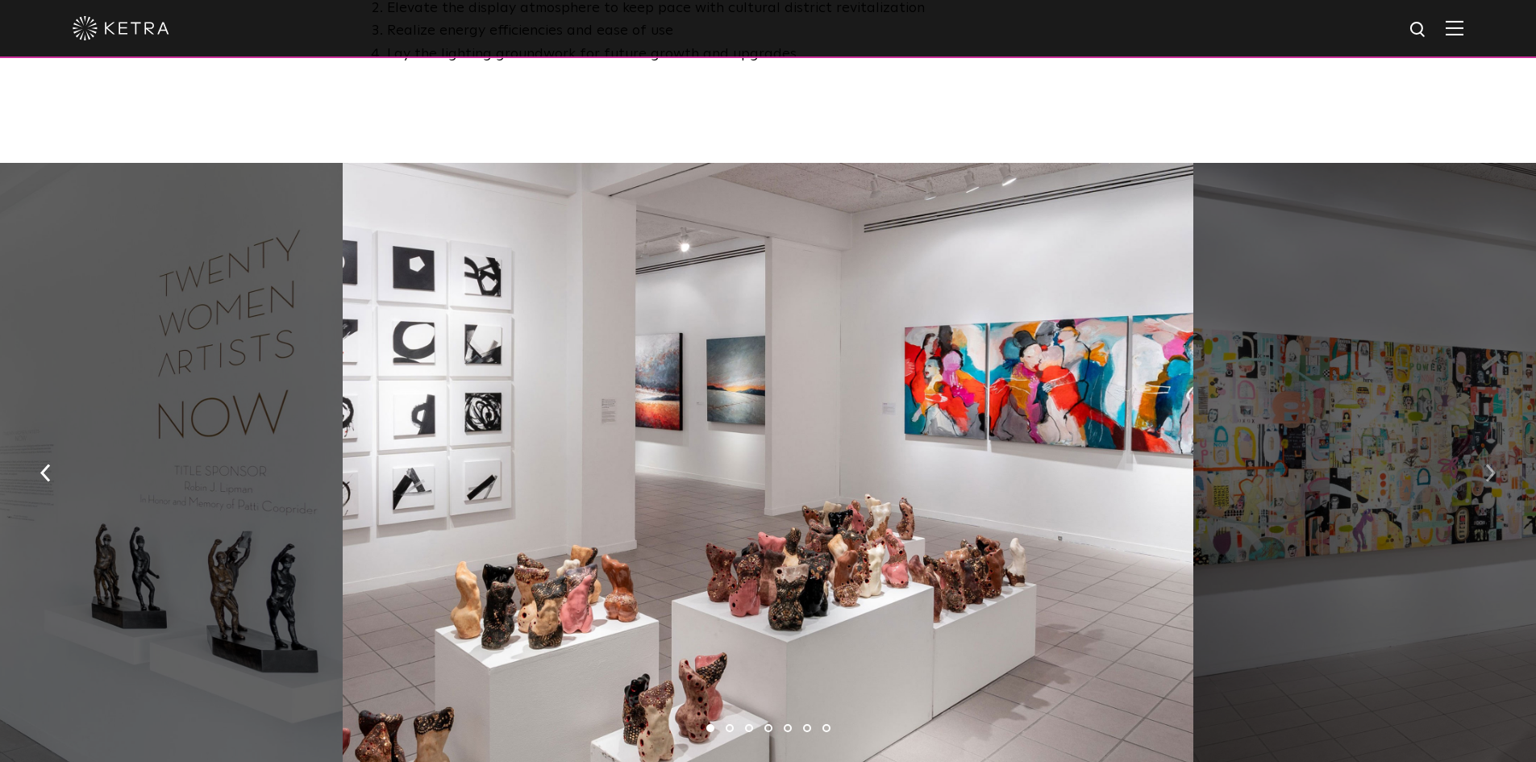
click at [1482, 455] on button "button" at bounding box center [1490, 472] width 35 height 56
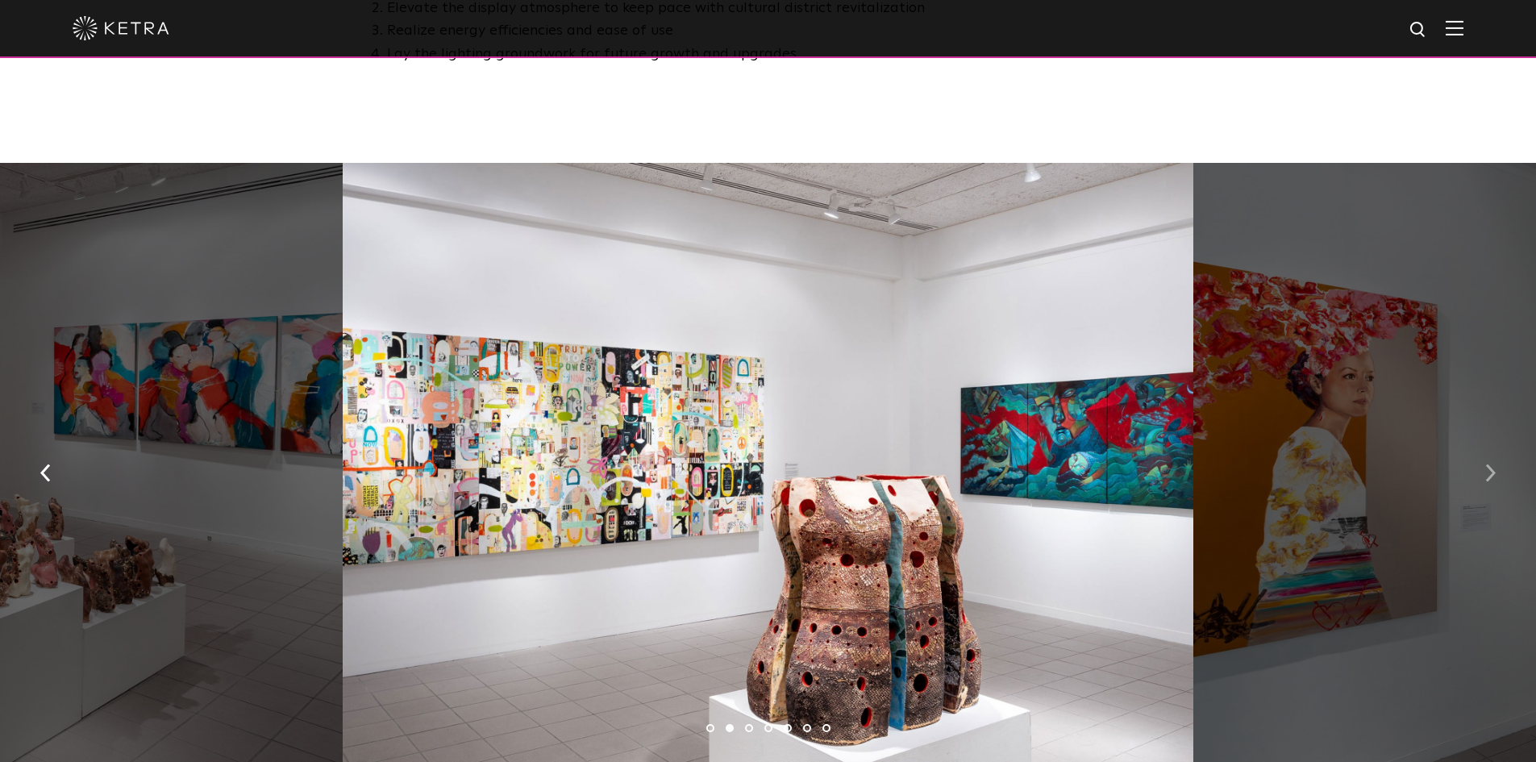
click at [1482, 455] on button "button" at bounding box center [1490, 472] width 35 height 56
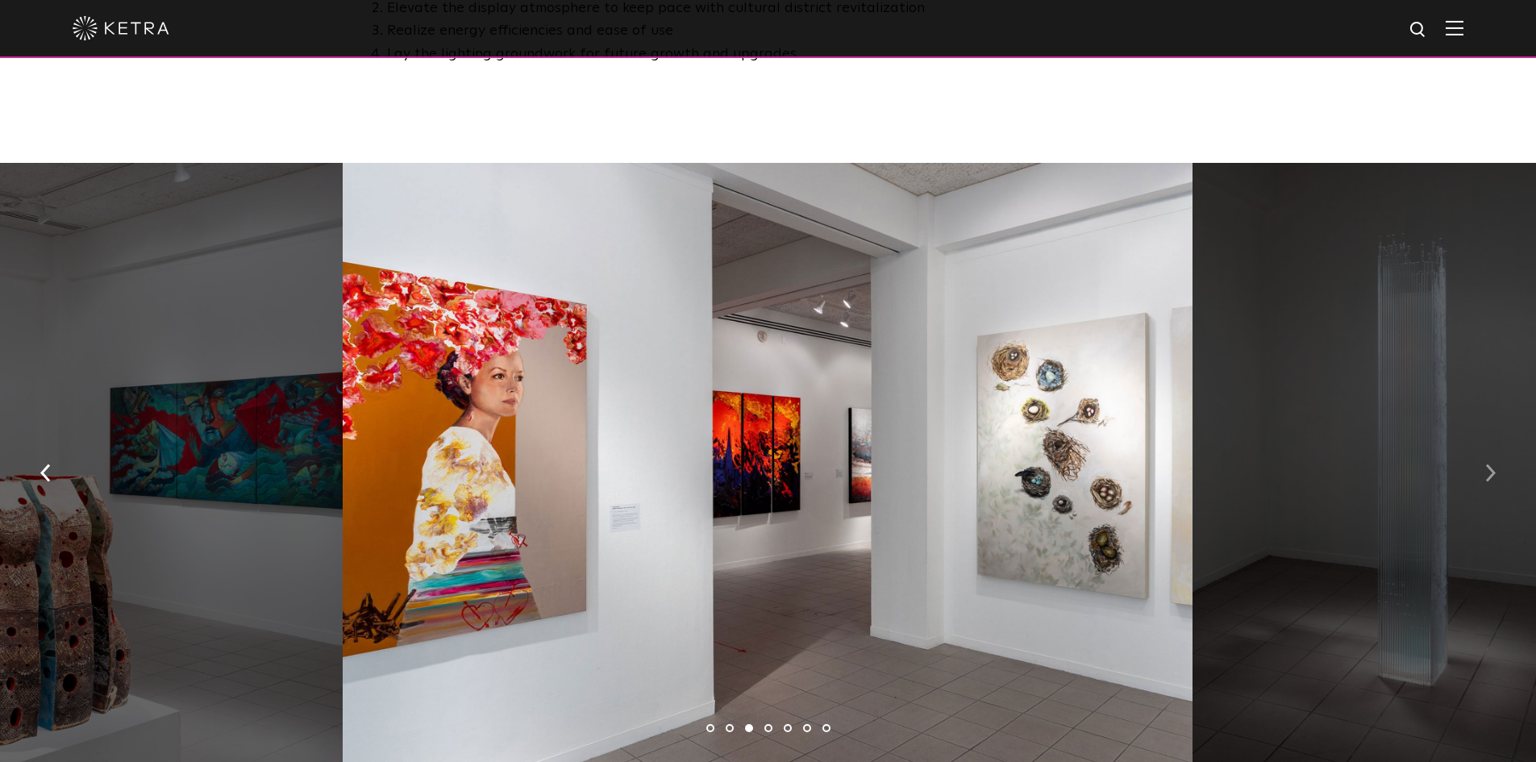
click at [1482, 455] on button "button" at bounding box center [1490, 472] width 35 height 56
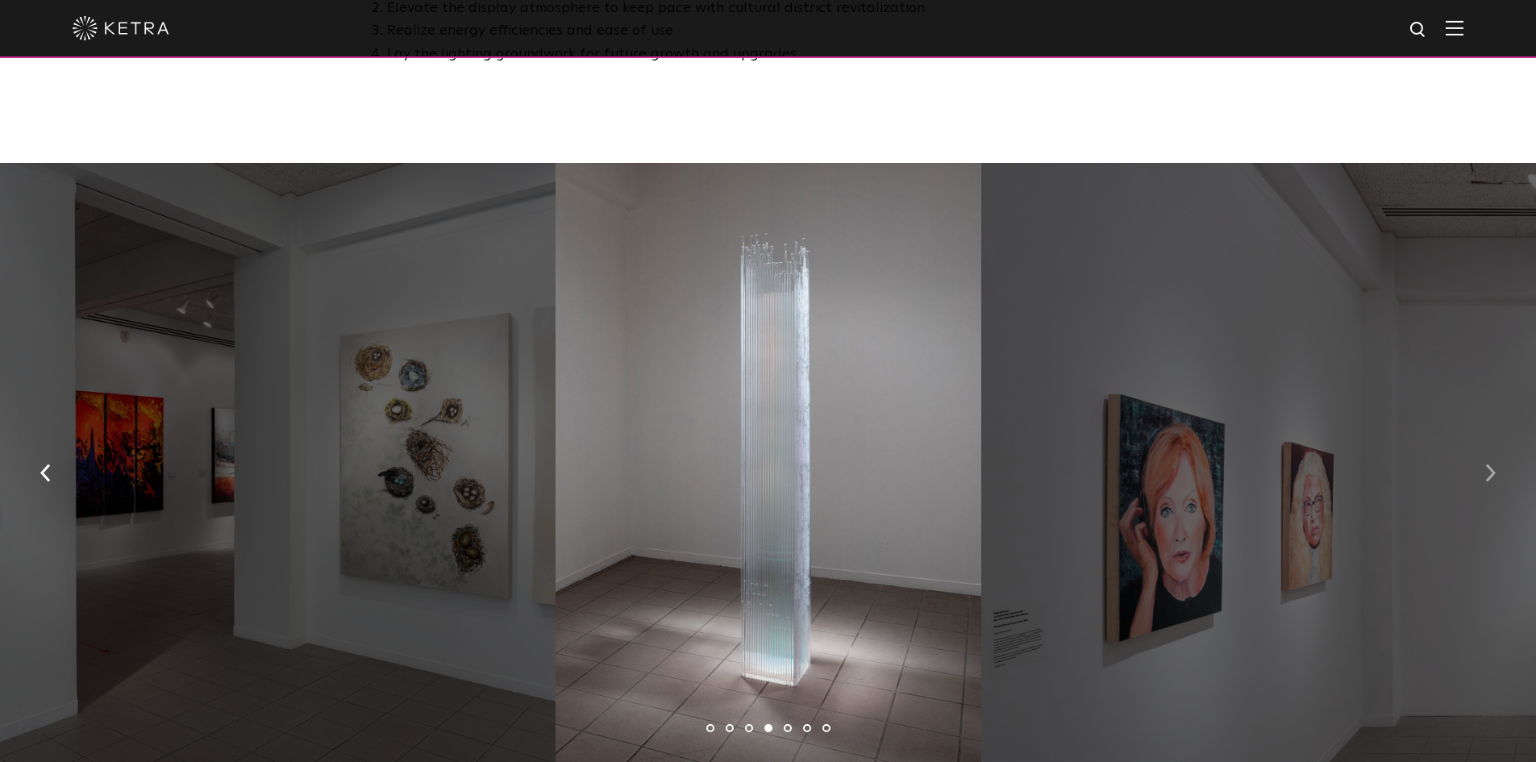
click at [1482, 455] on button "button" at bounding box center [1490, 472] width 35 height 56
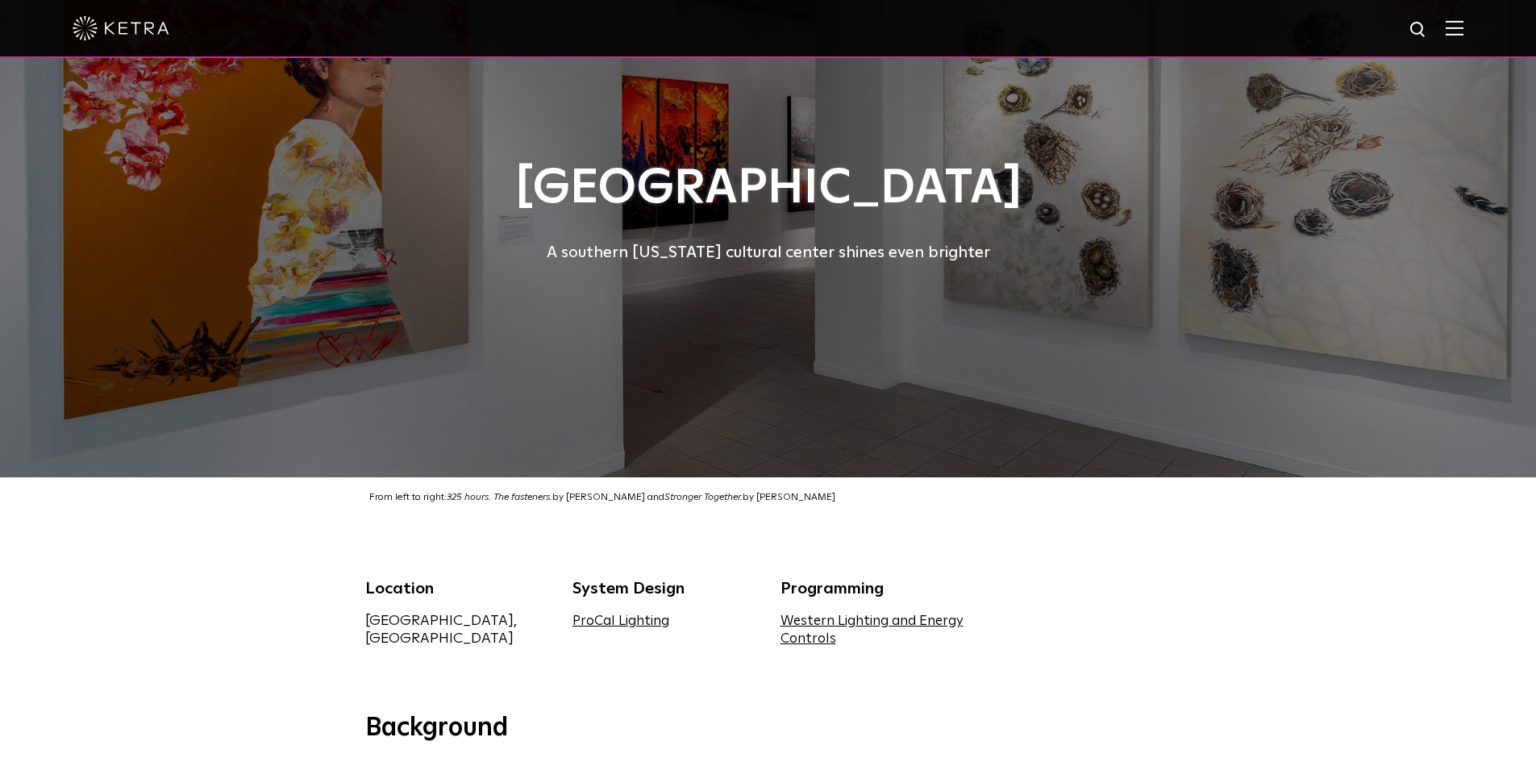
scroll to position [0, 0]
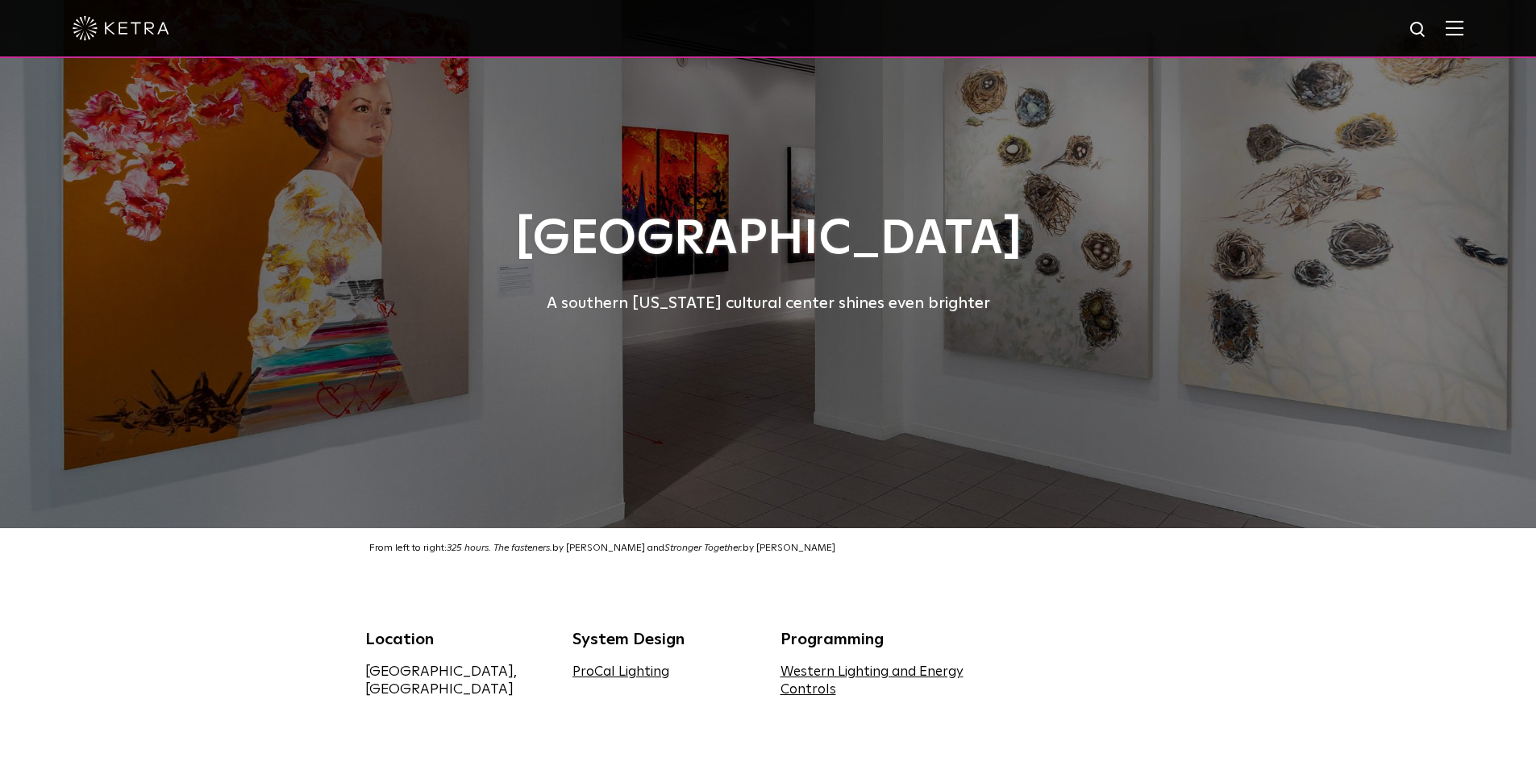
drag, startPoint x: 131, startPoint y: 33, endPoint x: 148, endPoint y: 45, distance: 21.5
click at [131, 33] on img at bounding box center [121, 28] width 97 height 24
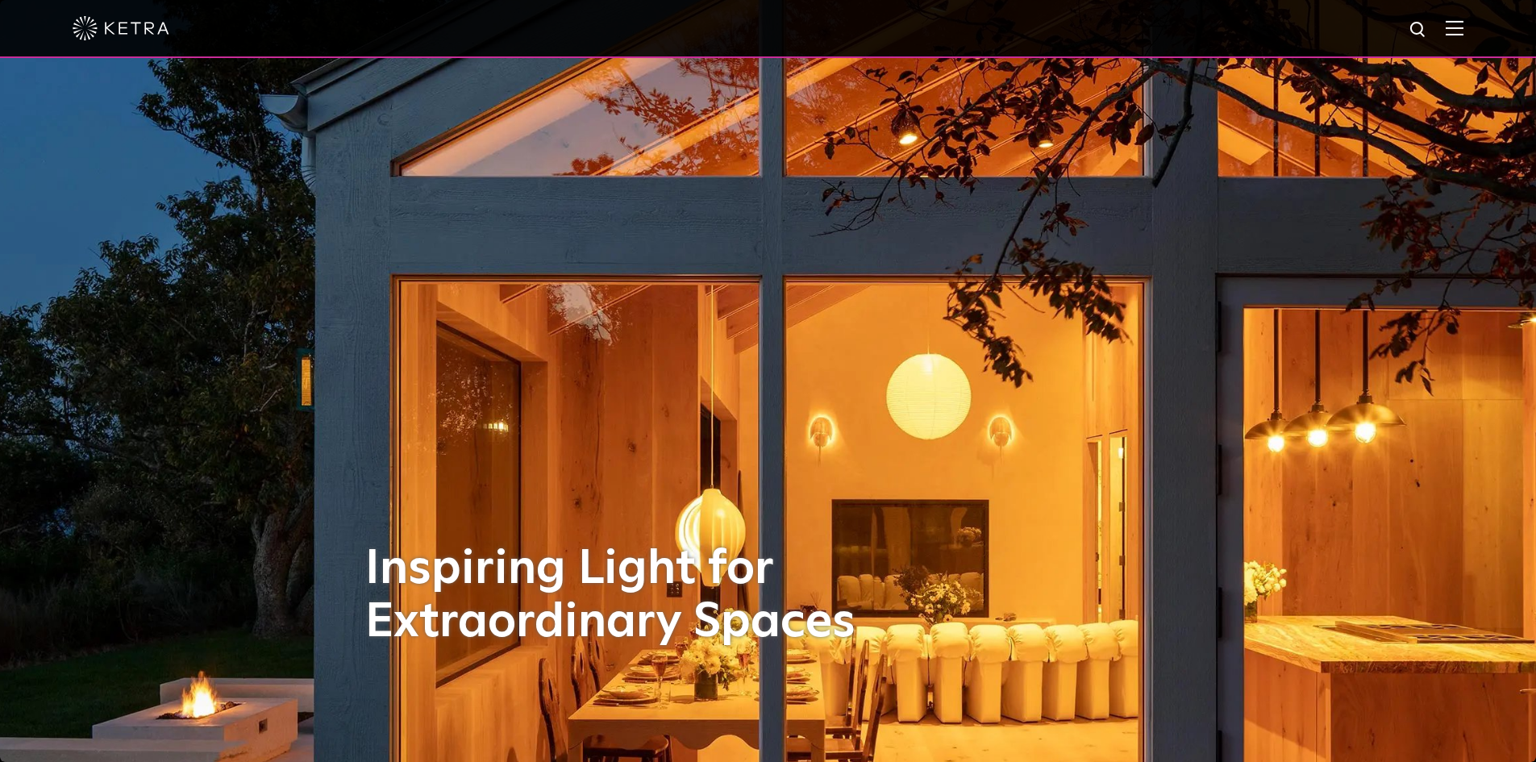
click at [1464, 35] on img at bounding box center [1455, 27] width 18 height 15
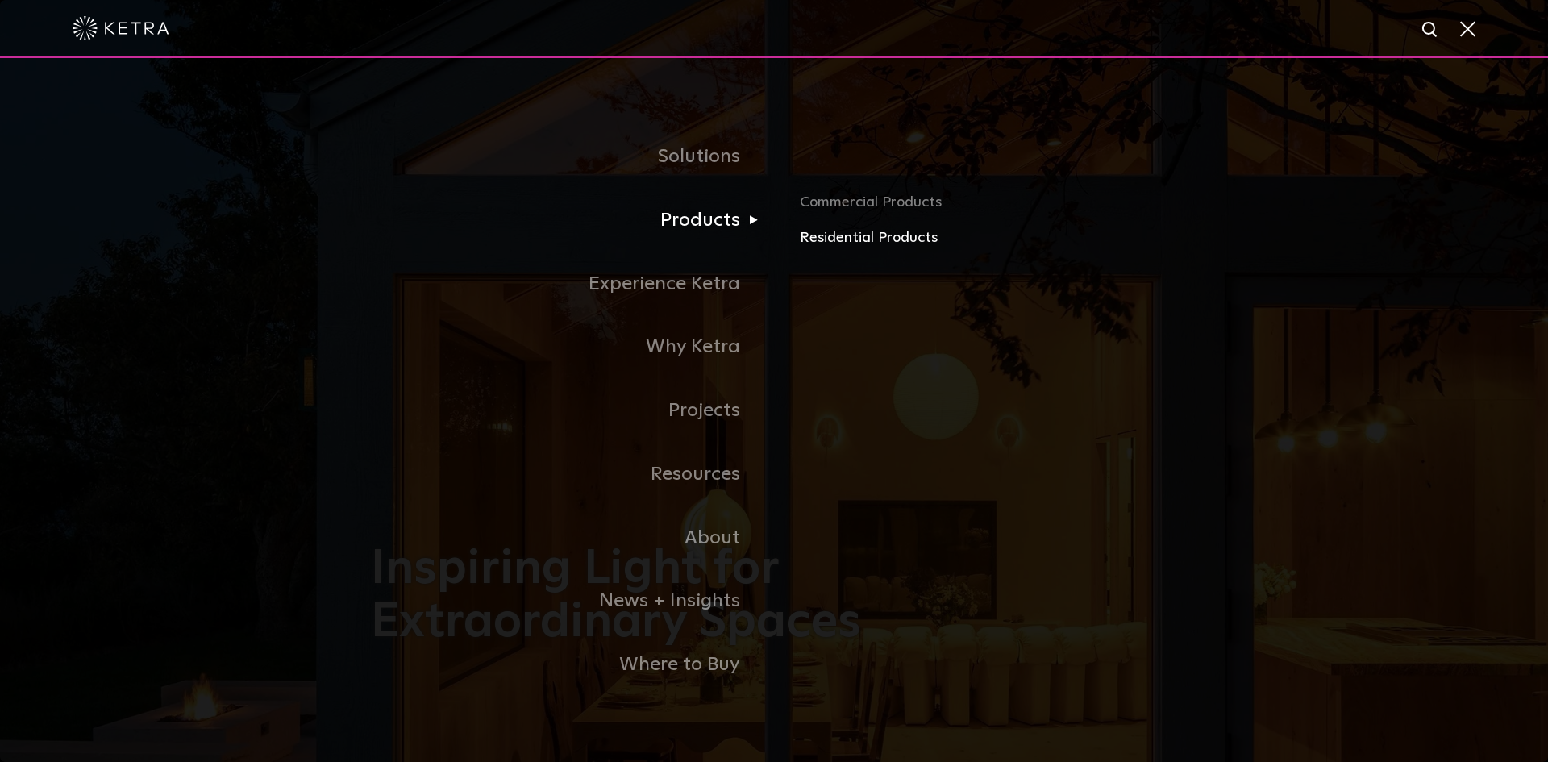
click at [864, 240] on link "Residential Products" at bounding box center [988, 238] width 377 height 23
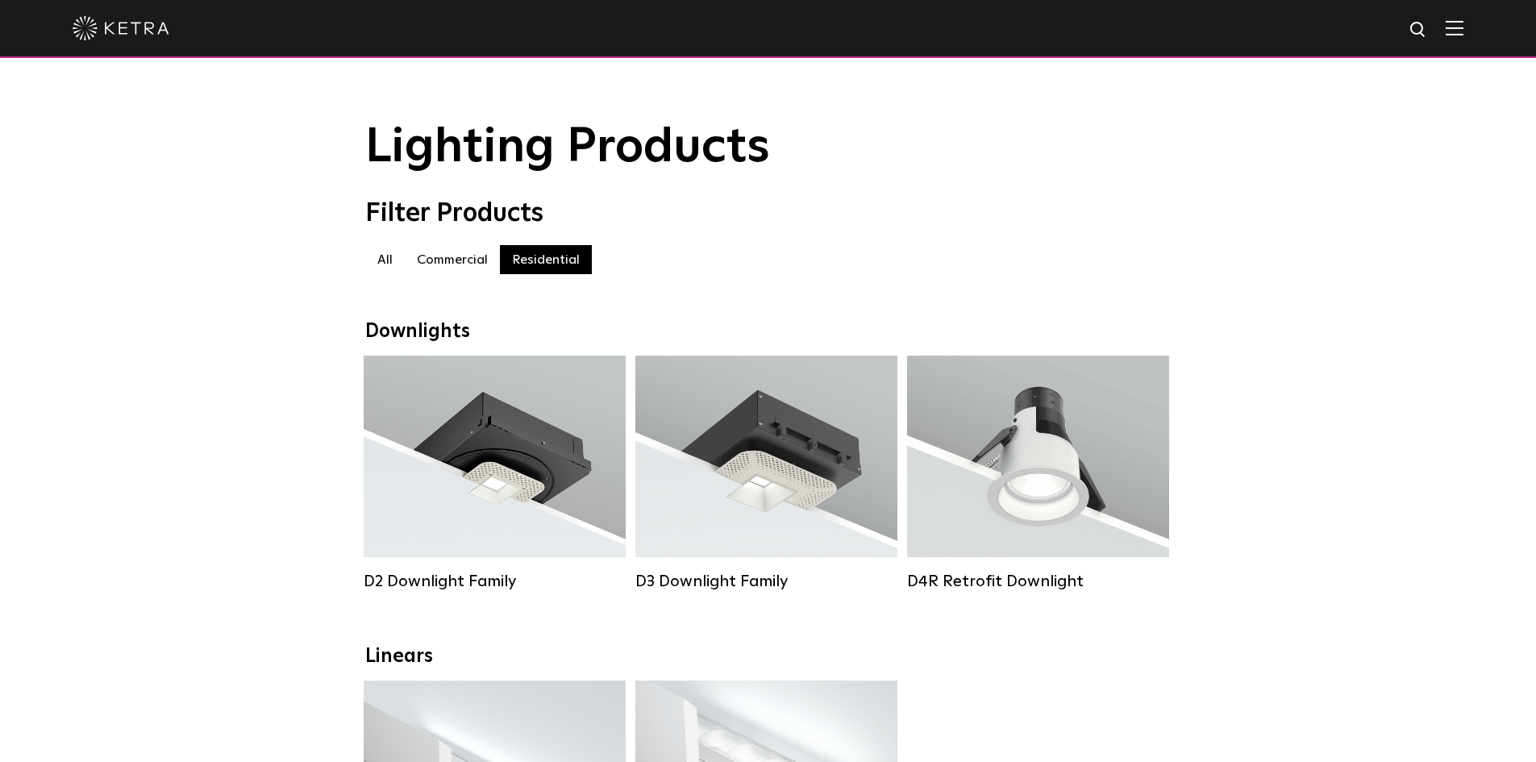
click at [131, 38] on img at bounding box center [121, 28] width 97 height 24
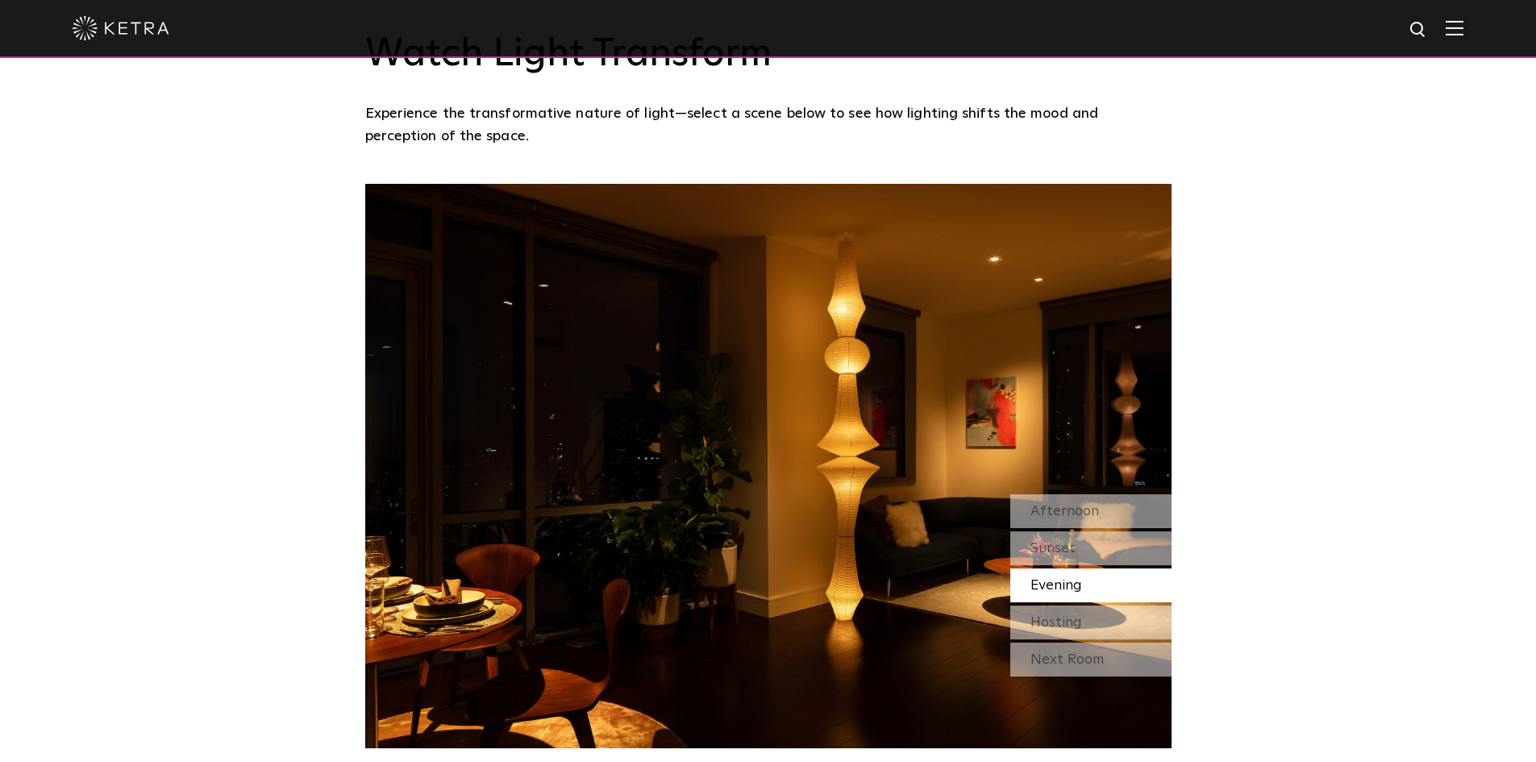
scroll to position [1452, 0]
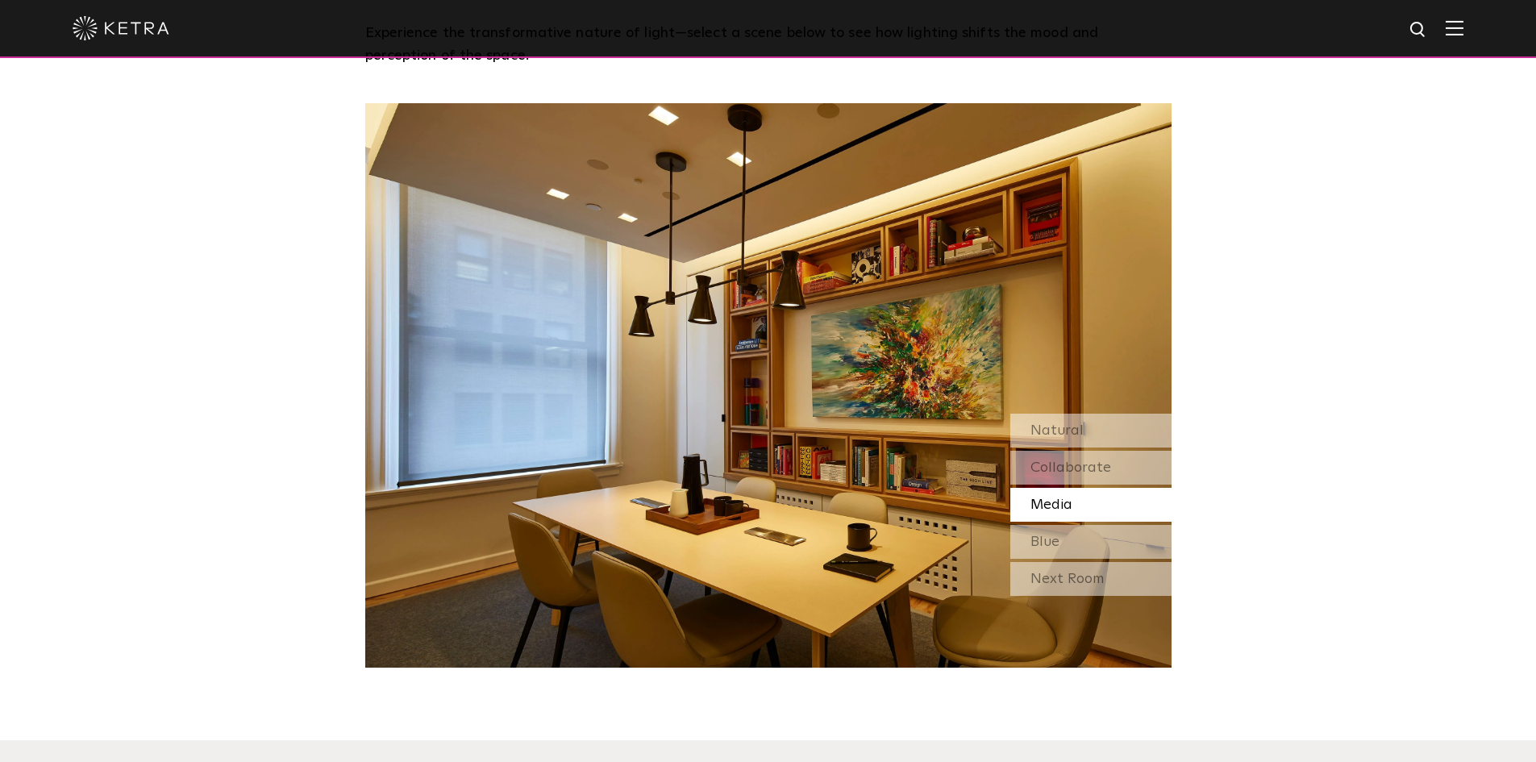
click at [1370, 175] on div "Watch Light Transform Experience the transformative nature of light—select a sc…" at bounding box center [768, 272] width 1536 height 789
click at [1094, 473] on span "Collaborate" at bounding box center [1071, 467] width 81 height 15
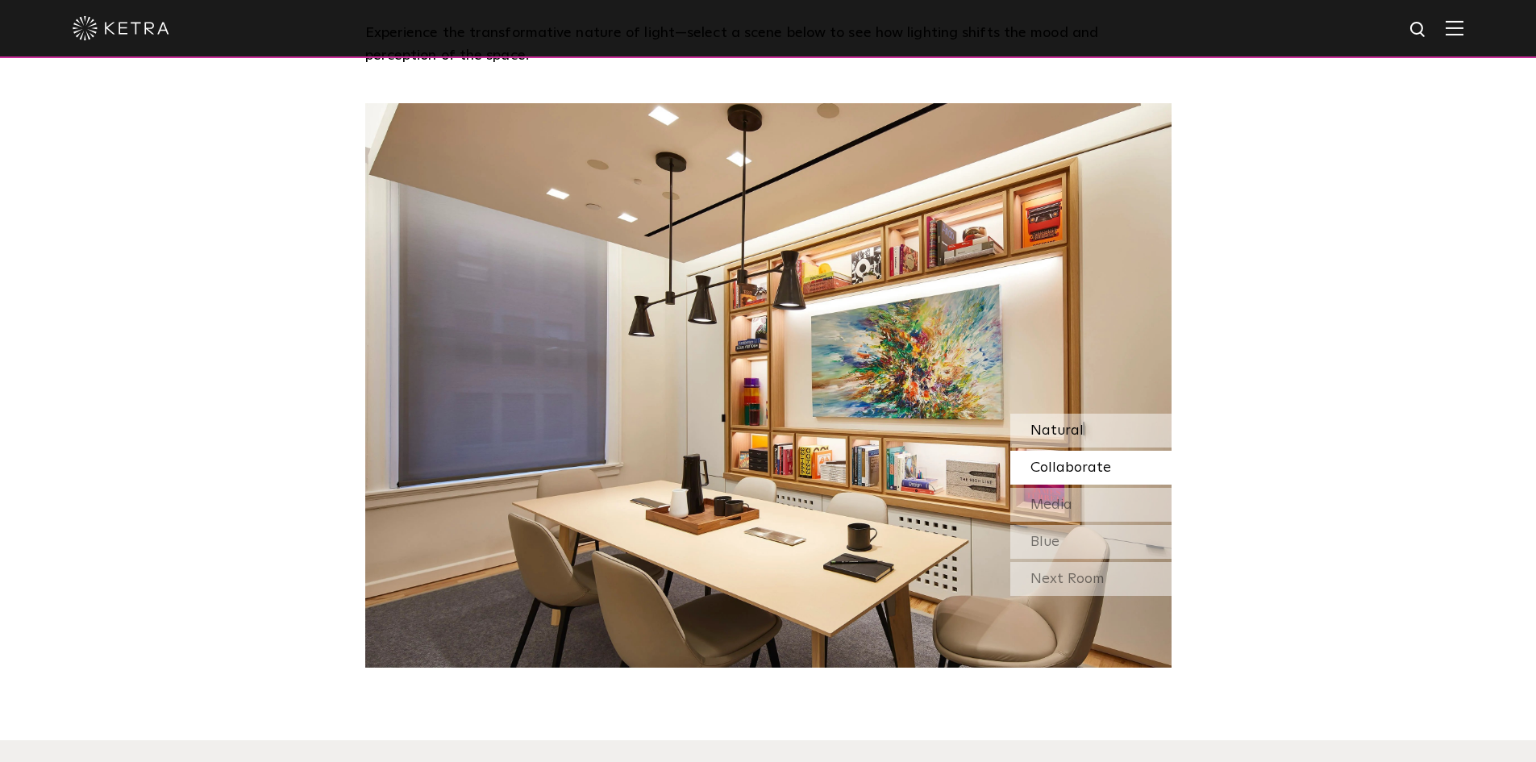
click at [1089, 433] on div "Natural" at bounding box center [1090, 431] width 161 height 34
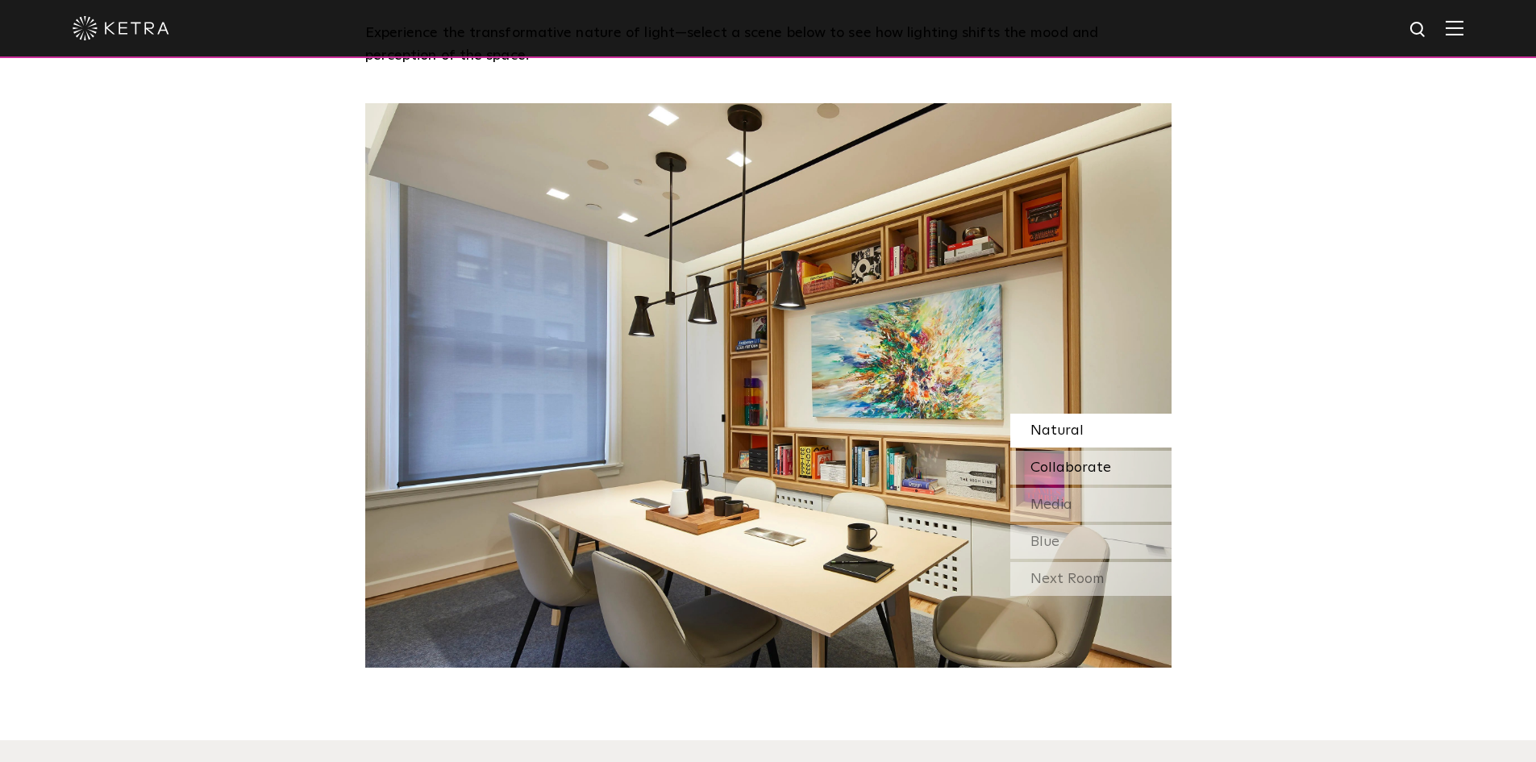
click at [1081, 468] on span "Collaborate" at bounding box center [1071, 467] width 81 height 15
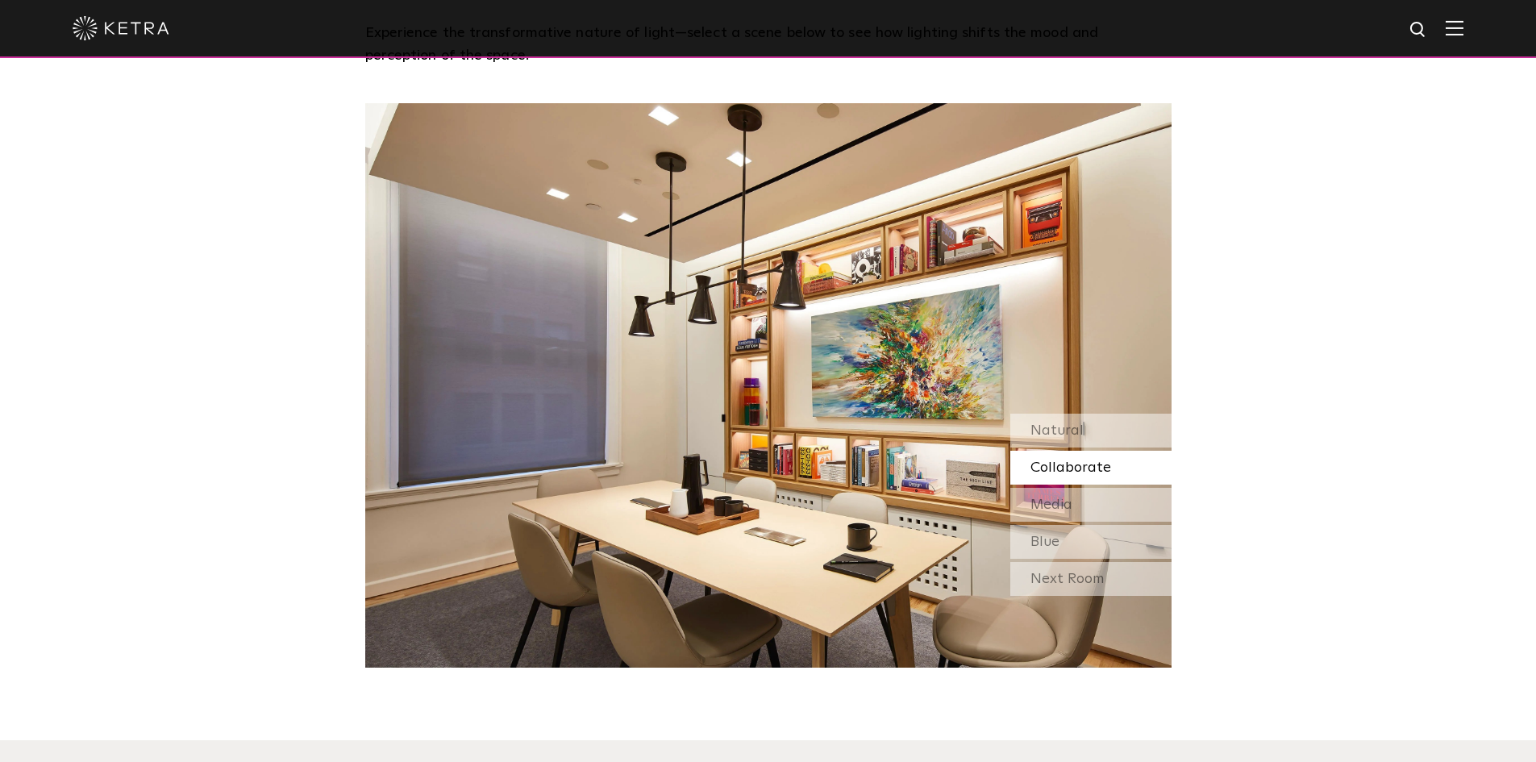
click at [1245, 337] on div "Watch Light Transform Experience the transformative nature of light—select a sc…" at bounding box center [768, 272] width 1536 height 789
click at [1464, 33] on img at bounding box center [1455, 27] width 18 height 15
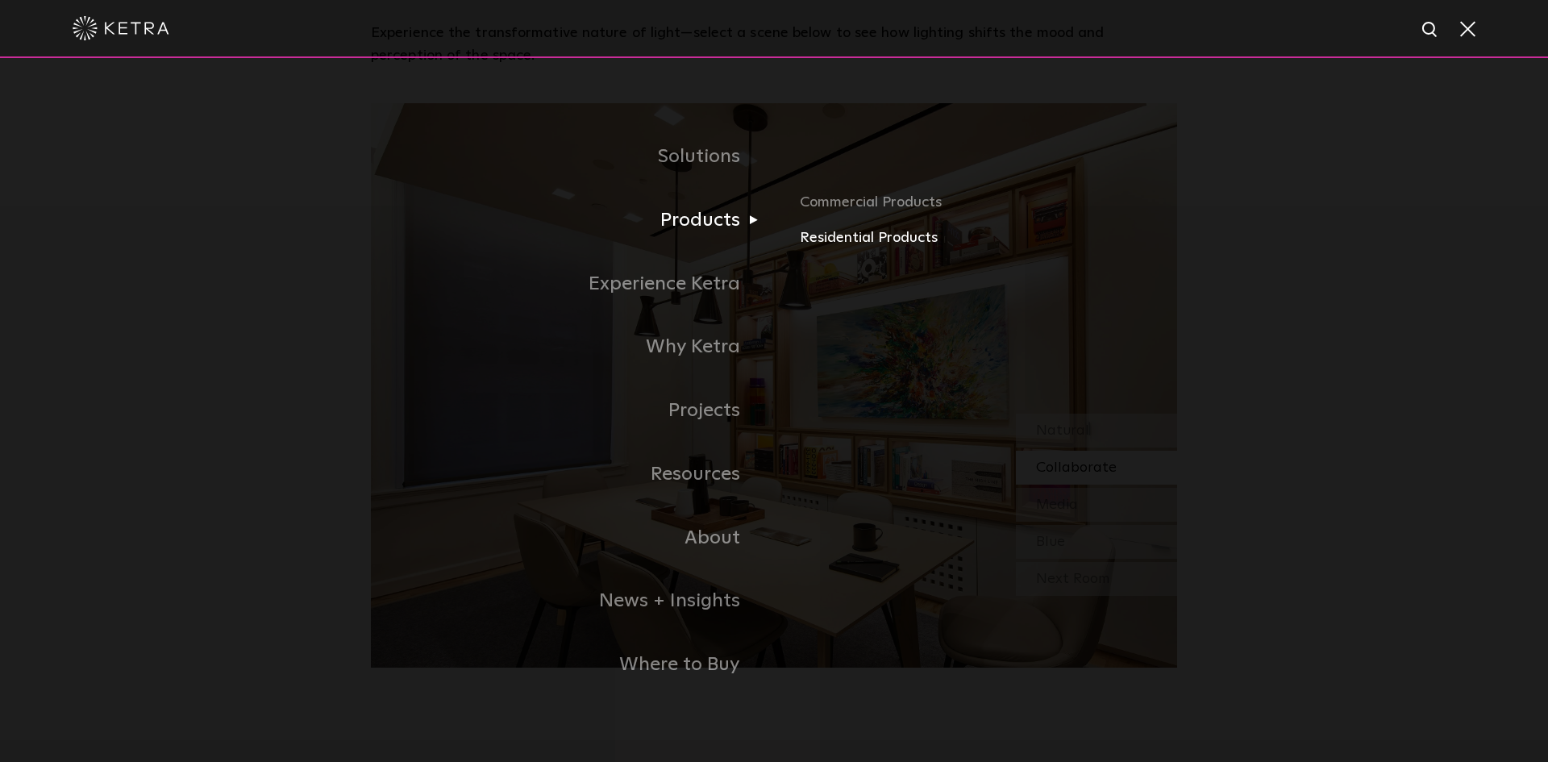
click at [850, 233] on link "Residential Products" at bounding box center [988, 238] width 377 height 23
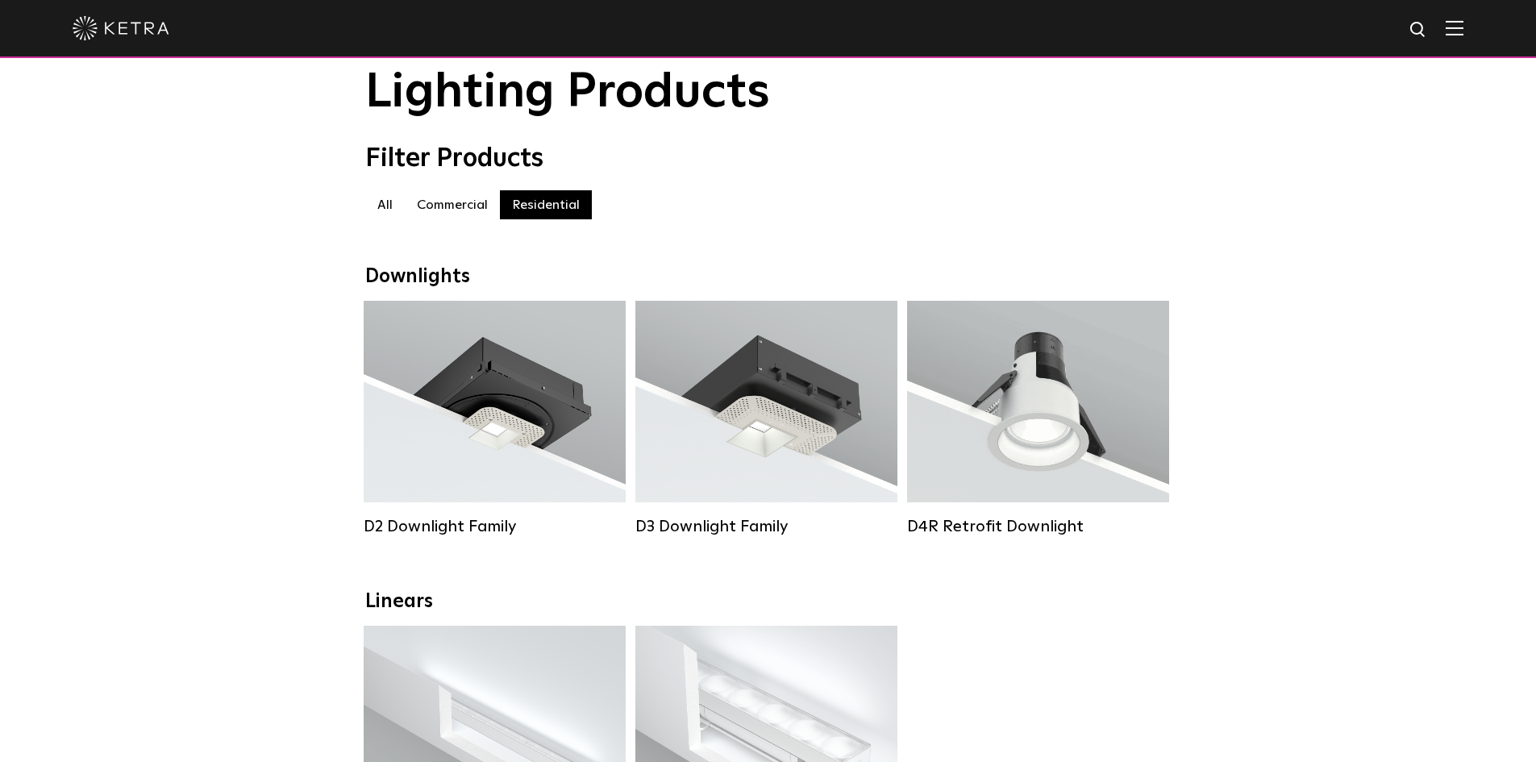
scroll to position [81, 0]
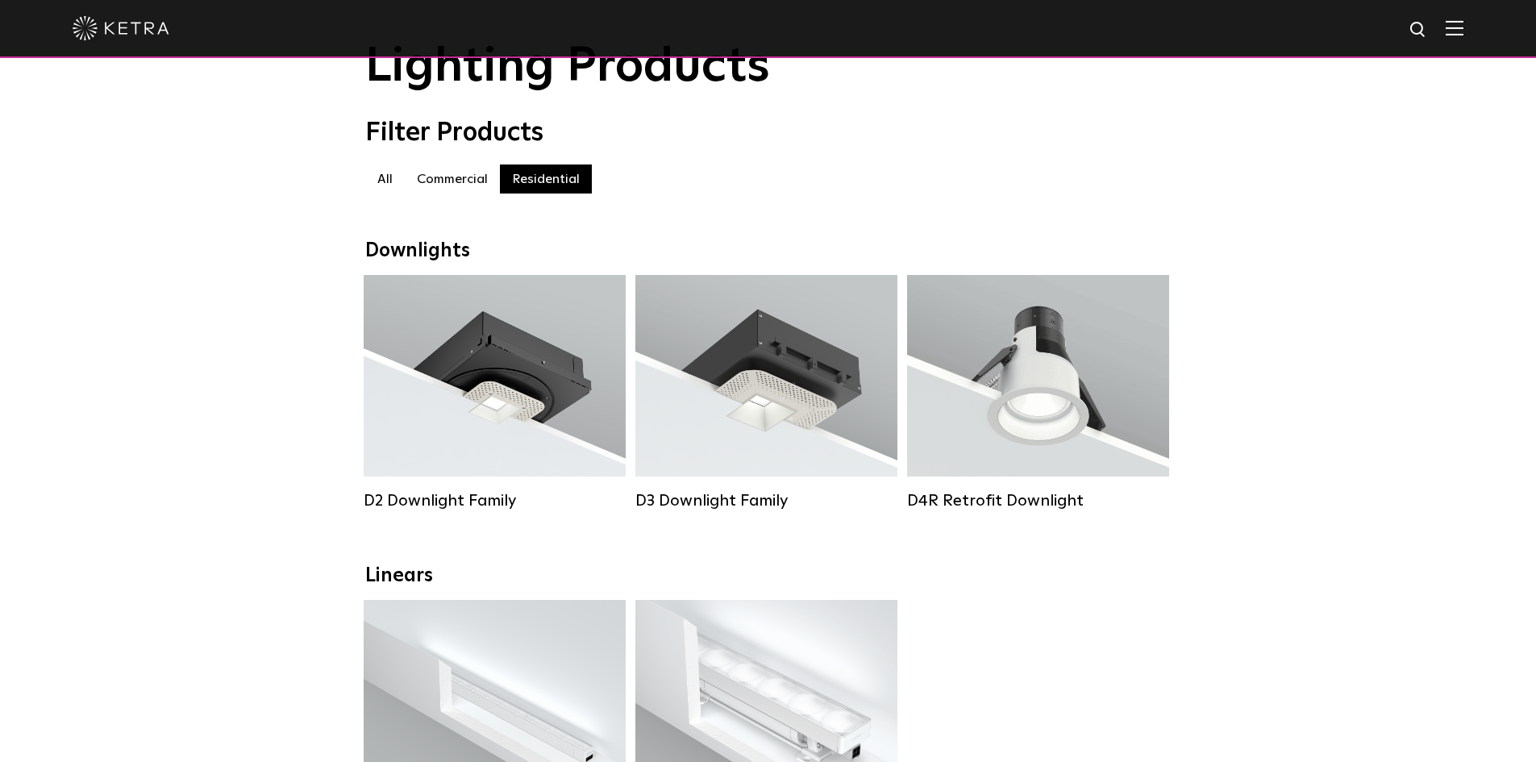
click at [394, 179] on label "All" at bounding box center [385, 179] width 40 height 29
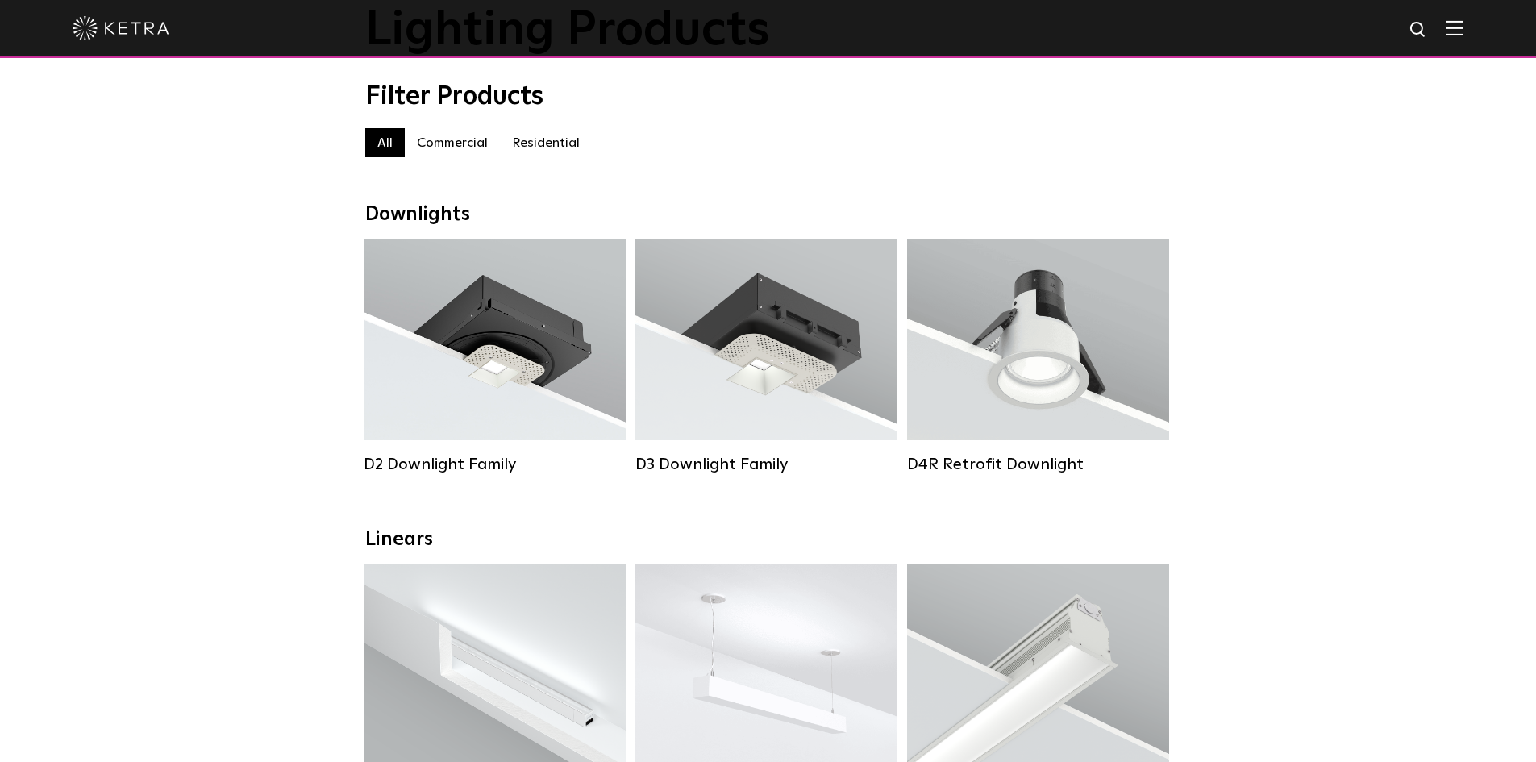
scroll to position [81, 0]
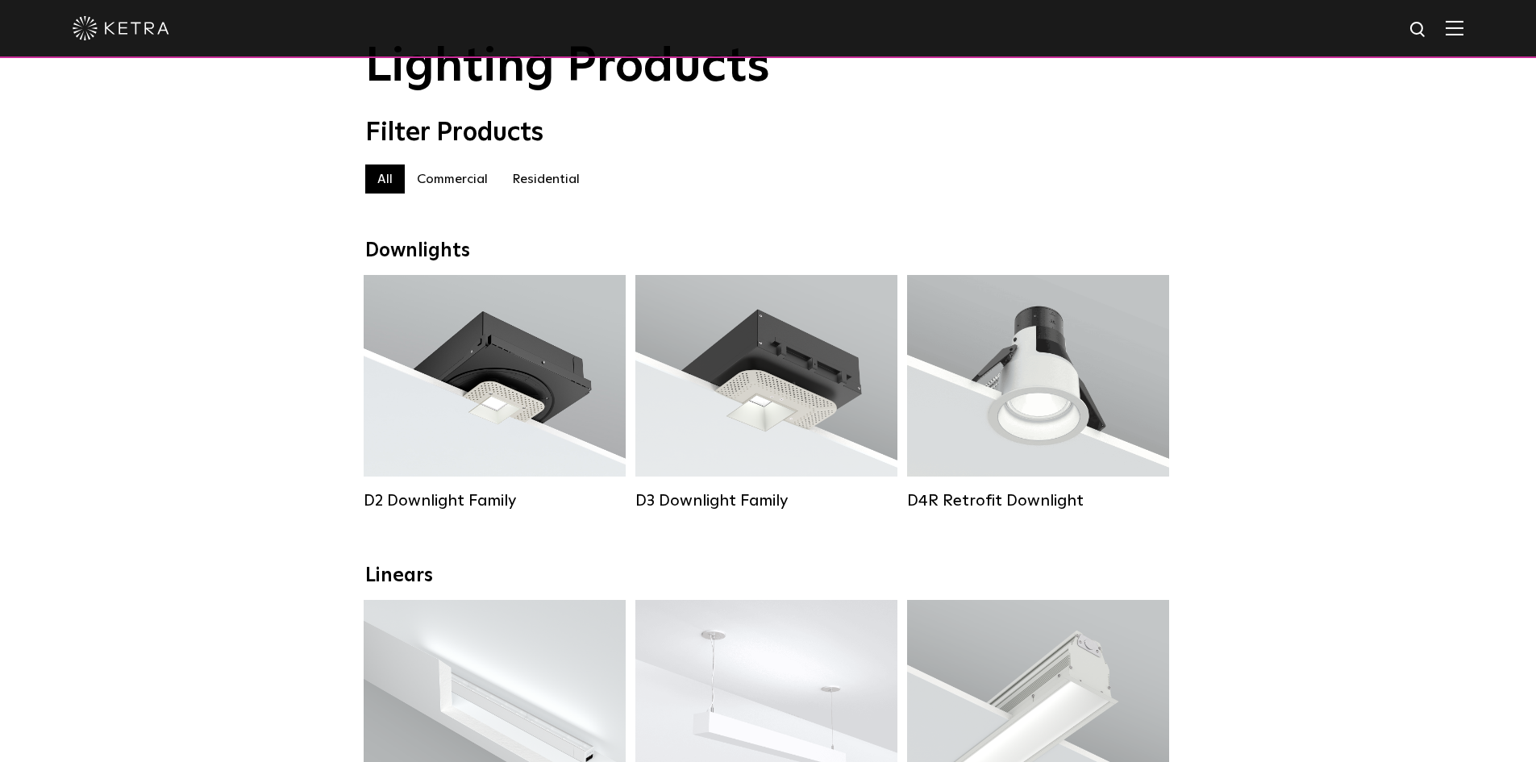
click at [1257, 127] on div "Filter Products All All Commercial Residential" at bounding box center [768, 164] width 1536 height 92
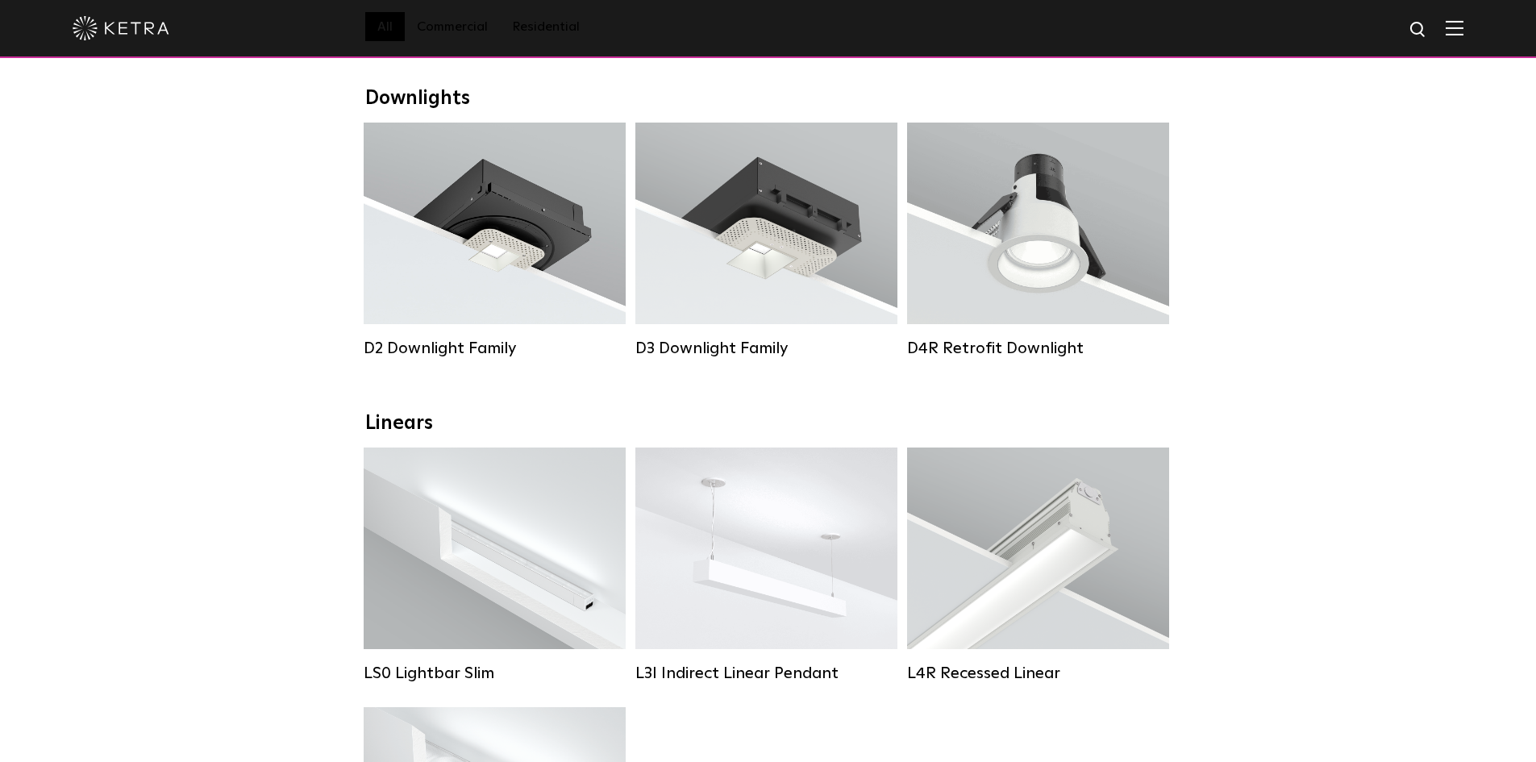
scroll to position [242, 0]
